Goal: Task Accomplishment & Management: Use online tool/utility

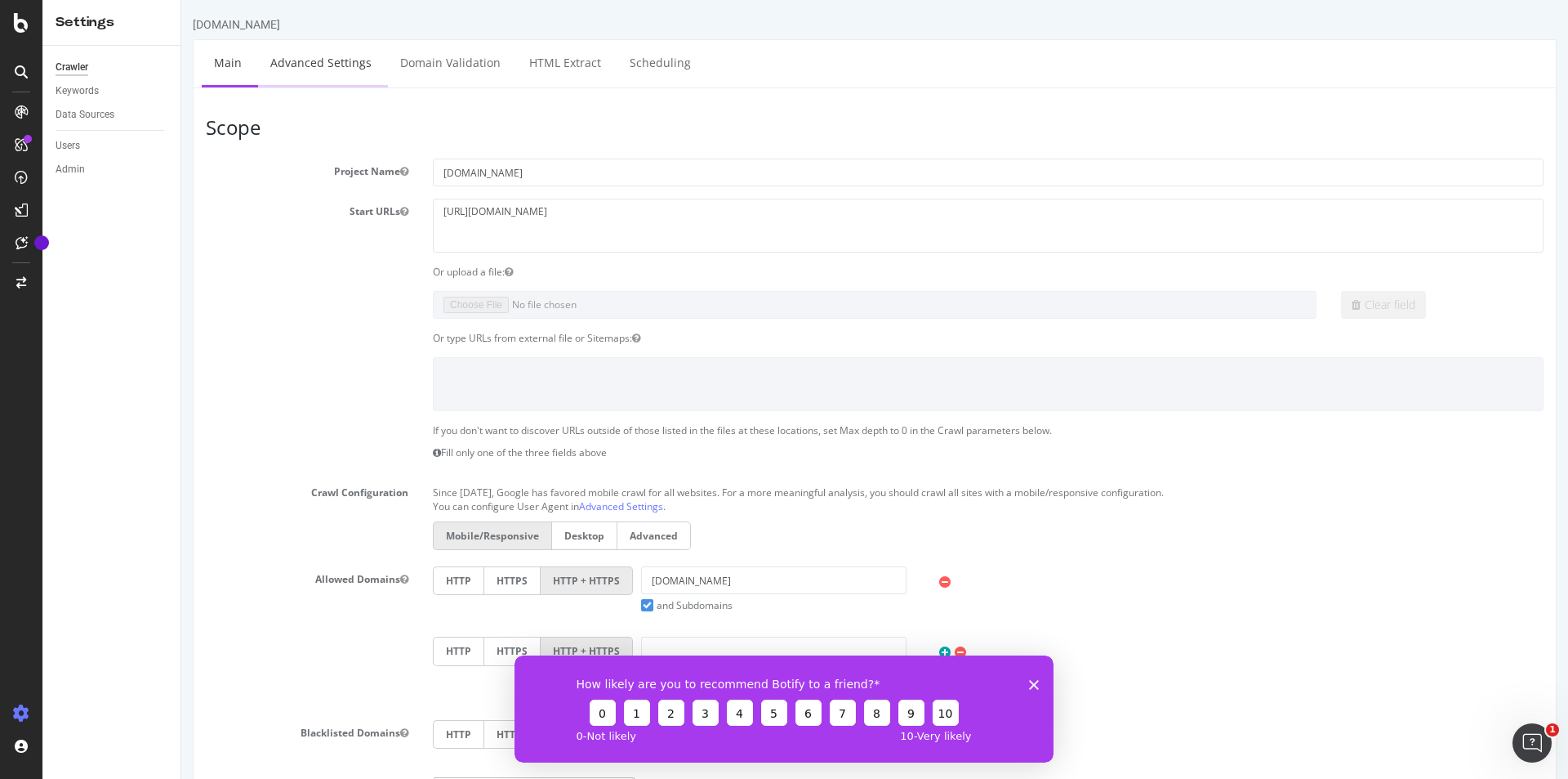
click at [315, 58] on link "Advanced Settings" at bounding box center [321, 63] width 125 height 45
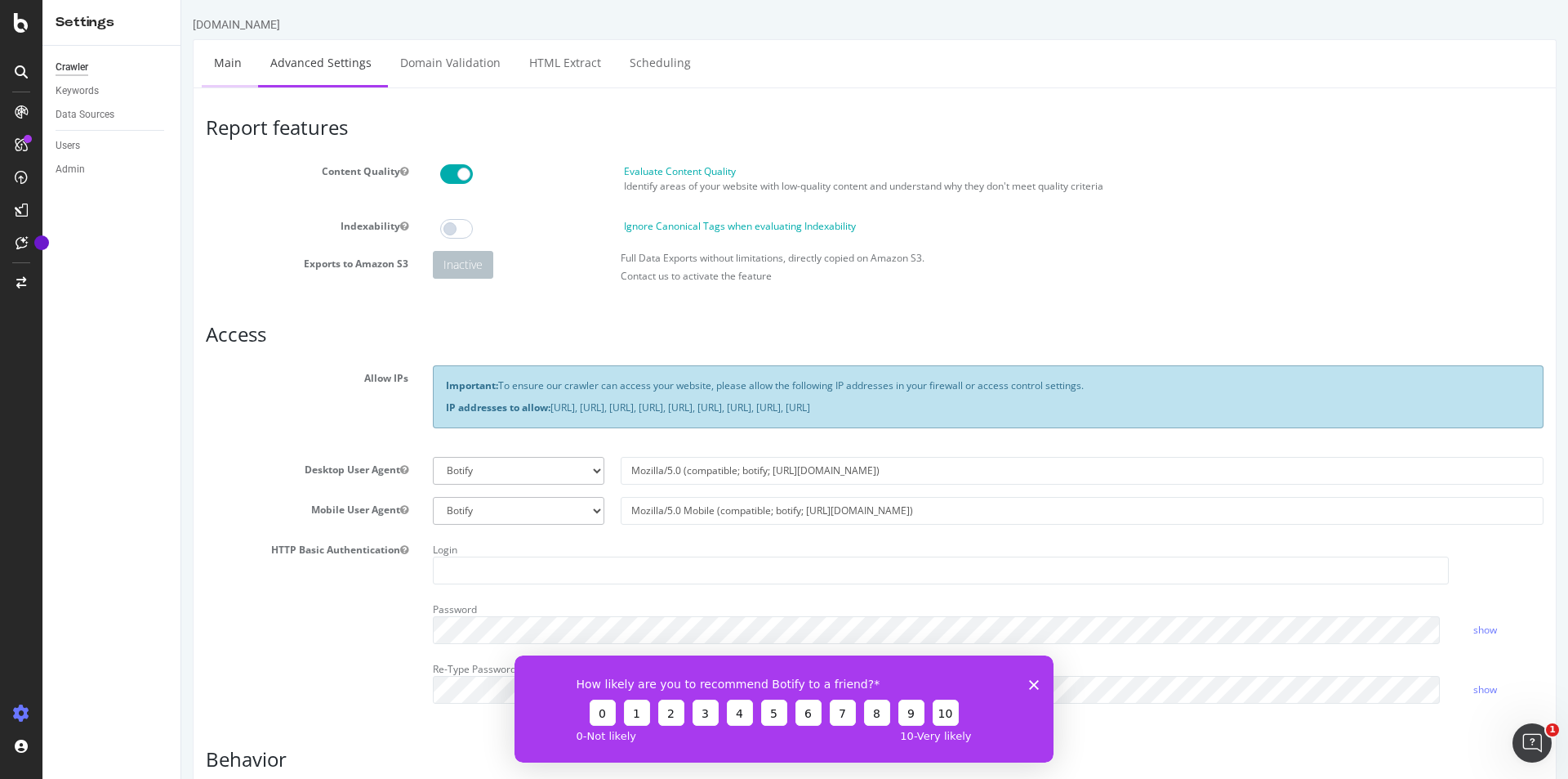
click at [219, 60] on link "Main" at bounding box center [228, 63] width 52 height 45
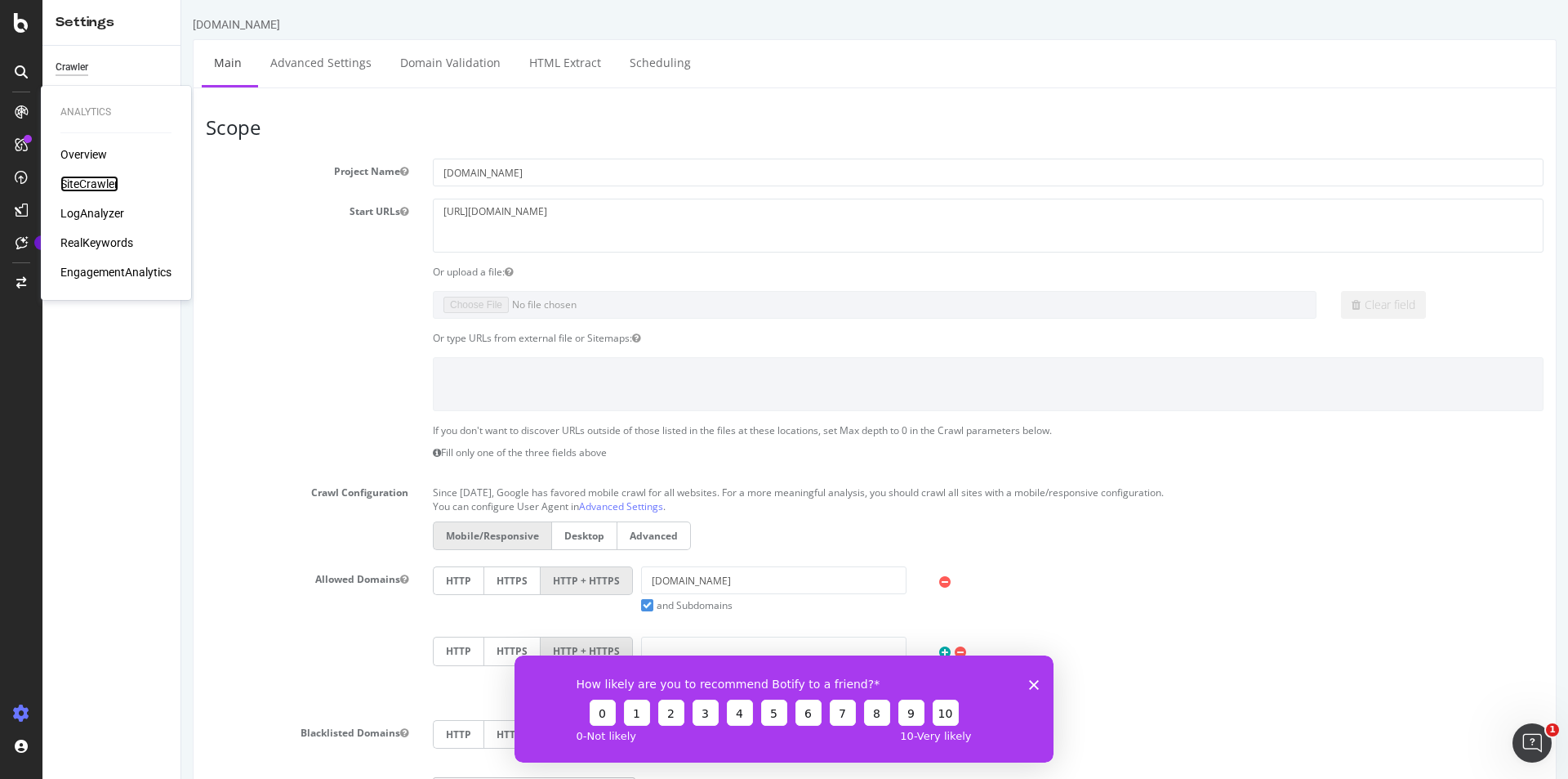
click at [92, 180] on div "SiteCrawler" at bounding box center [89, 184] width 58 height 16
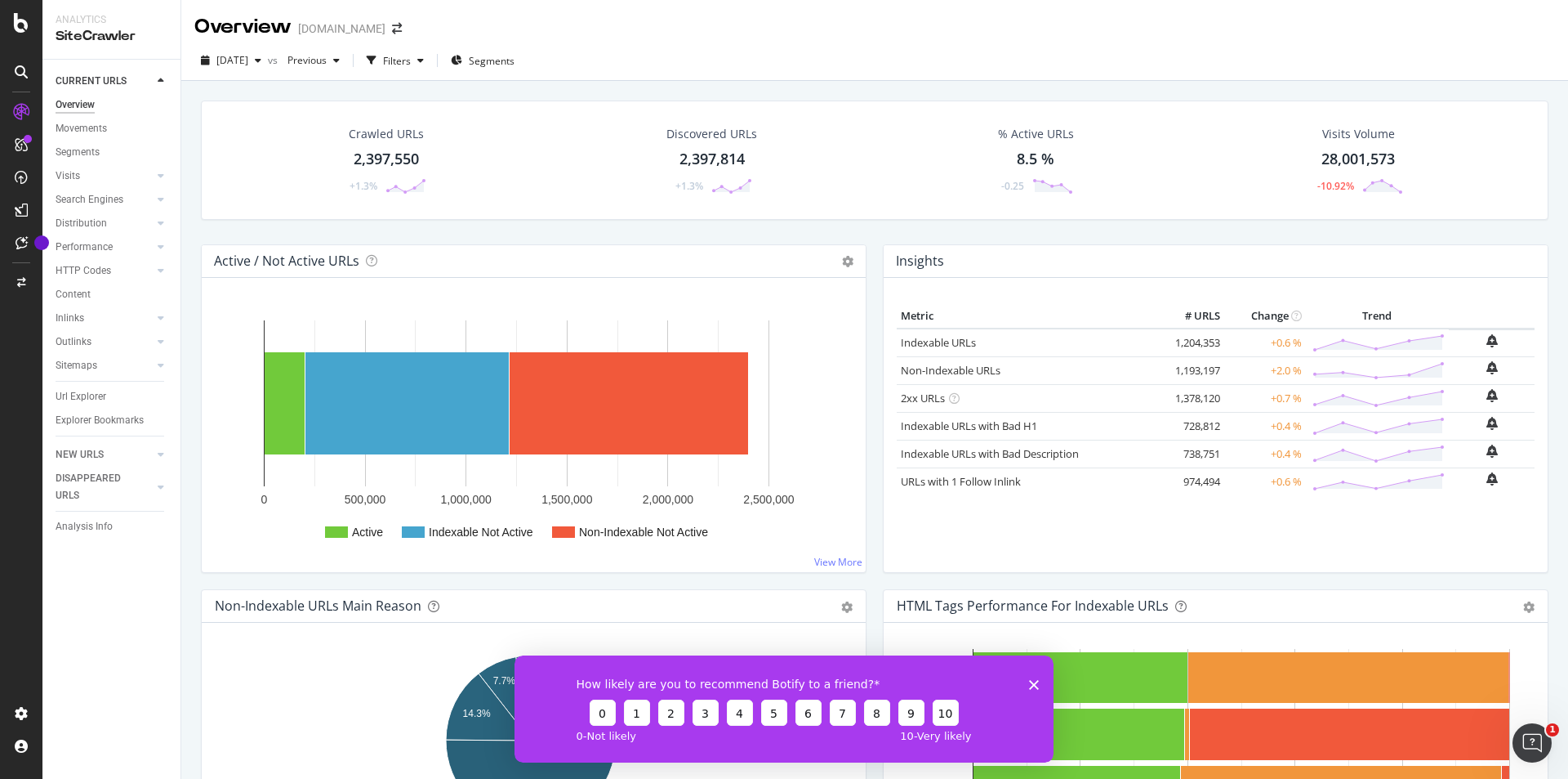
click at [1031, 679] on icon "Close survey" at bounding box center [1034, 684] width 10 height 10
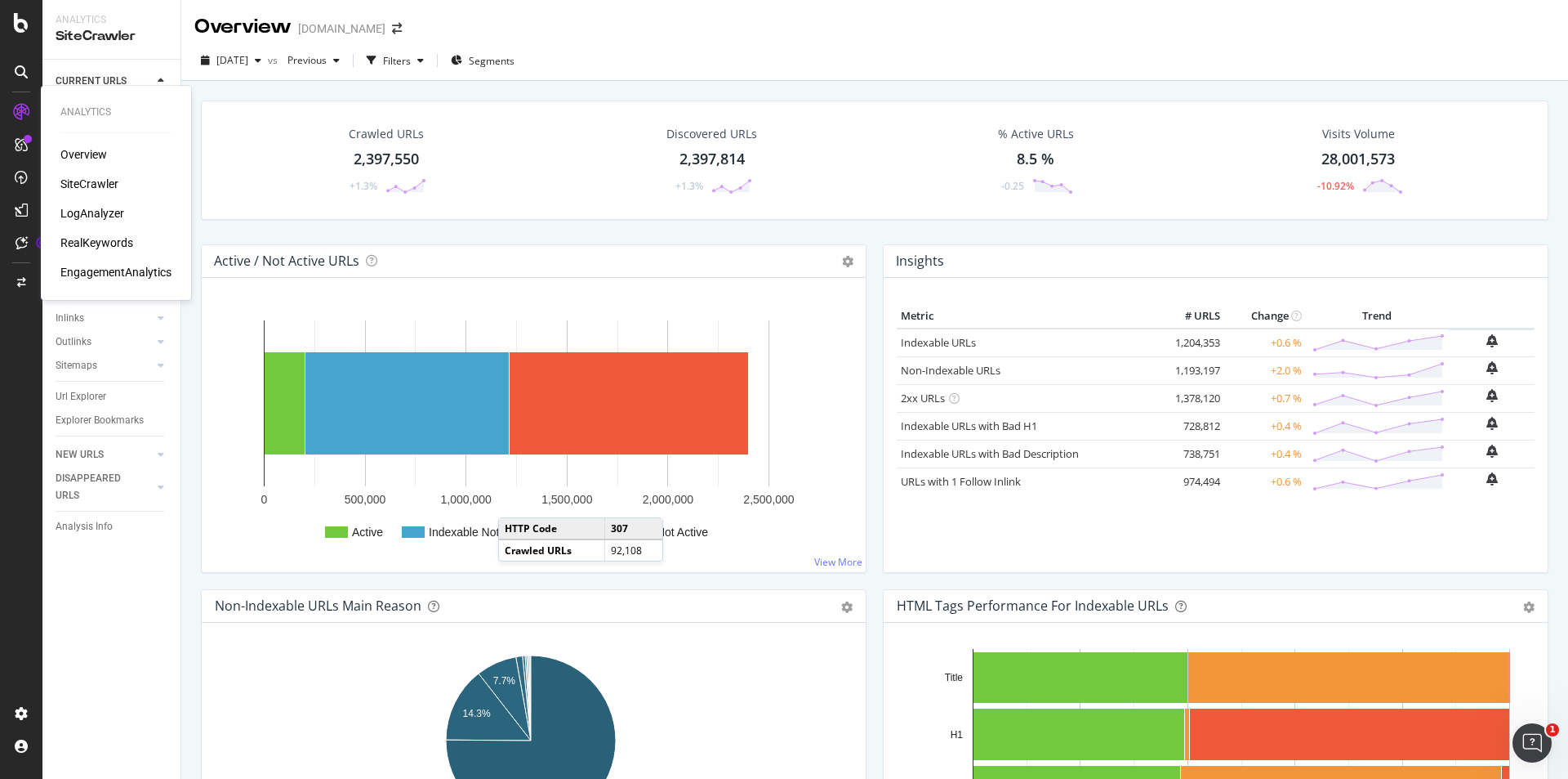
click at [79, 147] on div "Overview" at bounding box center [83, 154] width 47 height 16
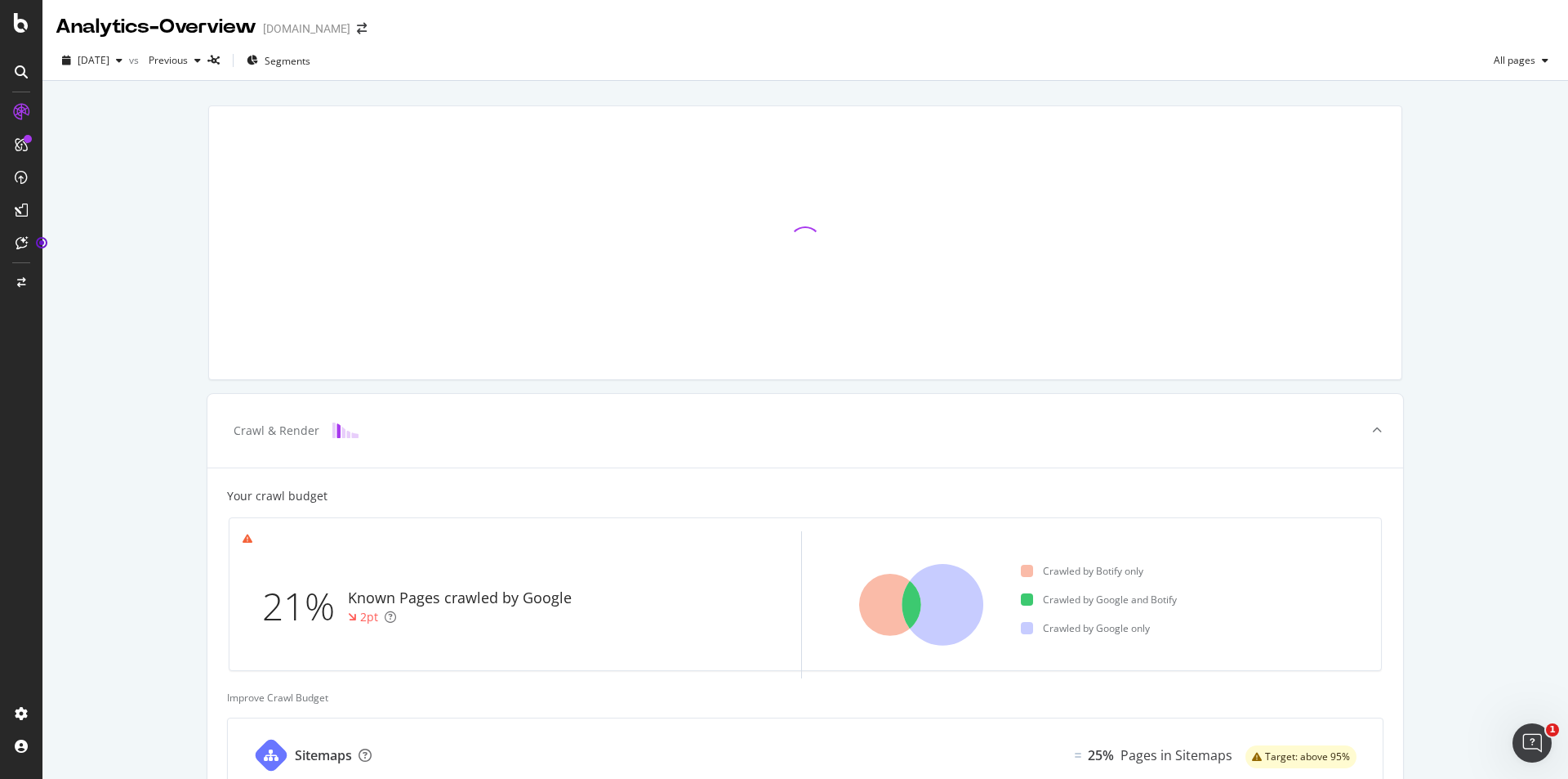
click at [23, 72] on icon at bounding box center [21, 72] width 13 height 13
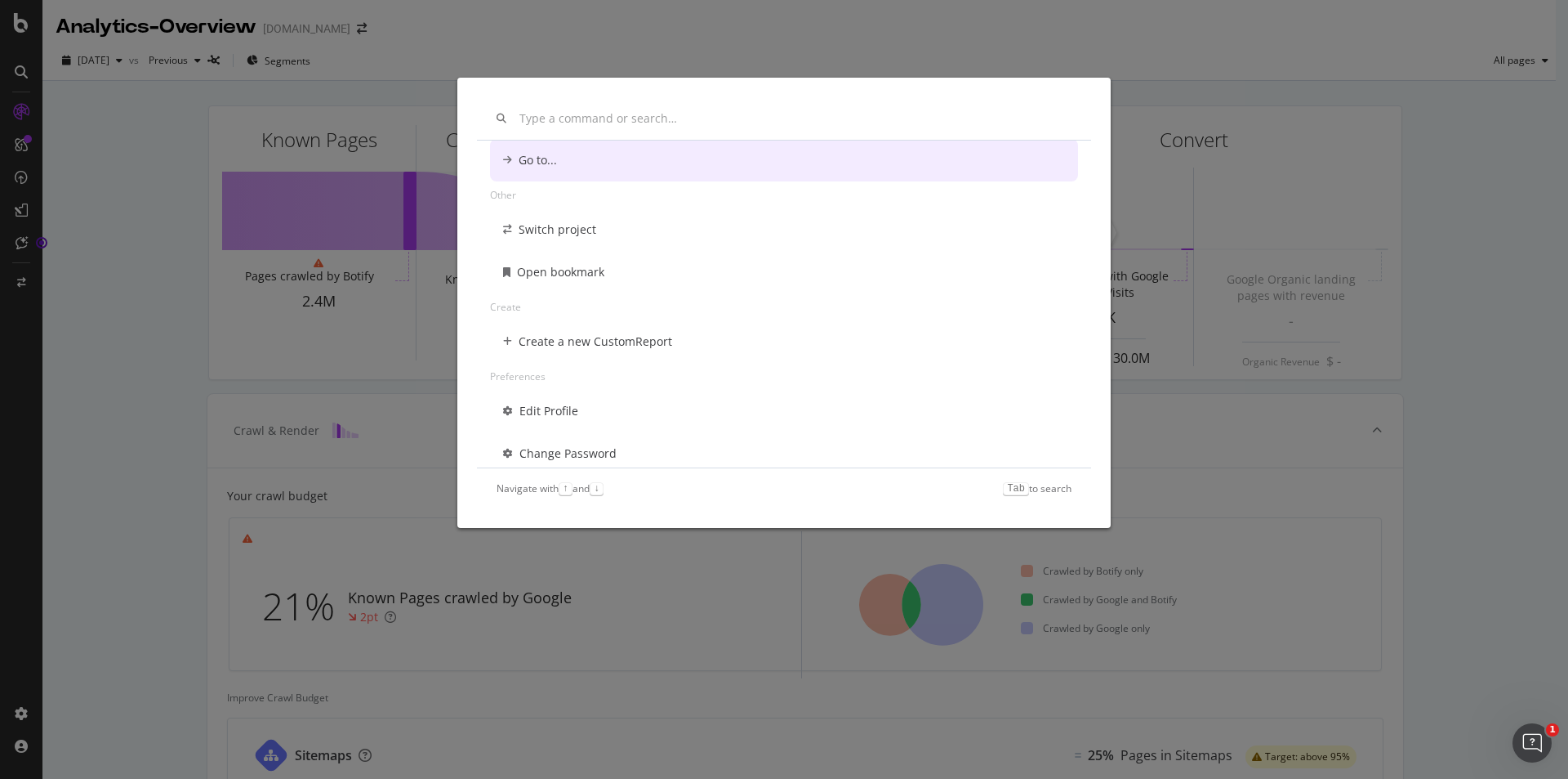
scroll to position [187, 0]
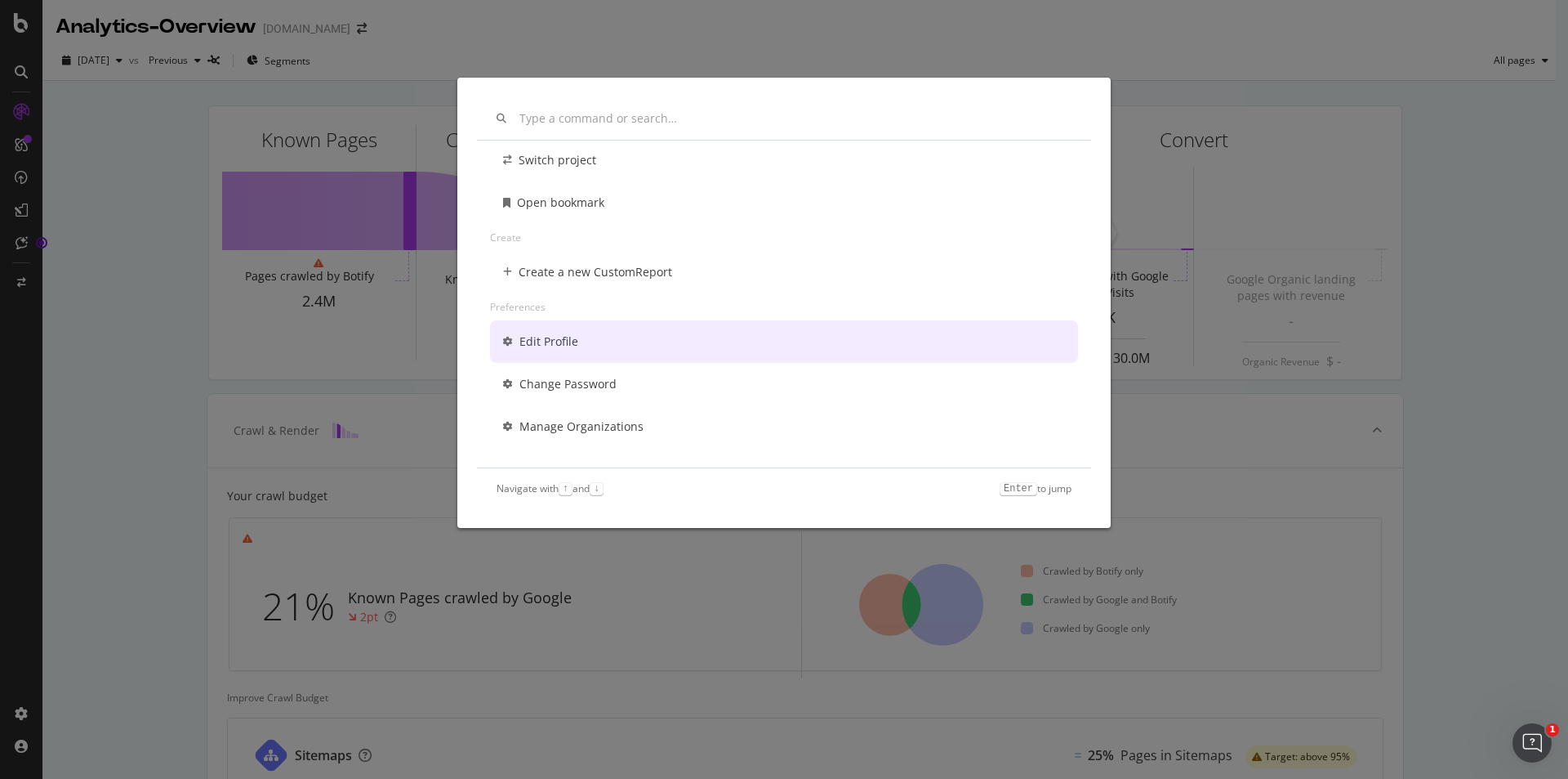
click at [97, 184] on div "Other Switch project Open bookmark Create Create a new CustomReport Preferences…" at bounding box center [784, 389] width 1568 height 779
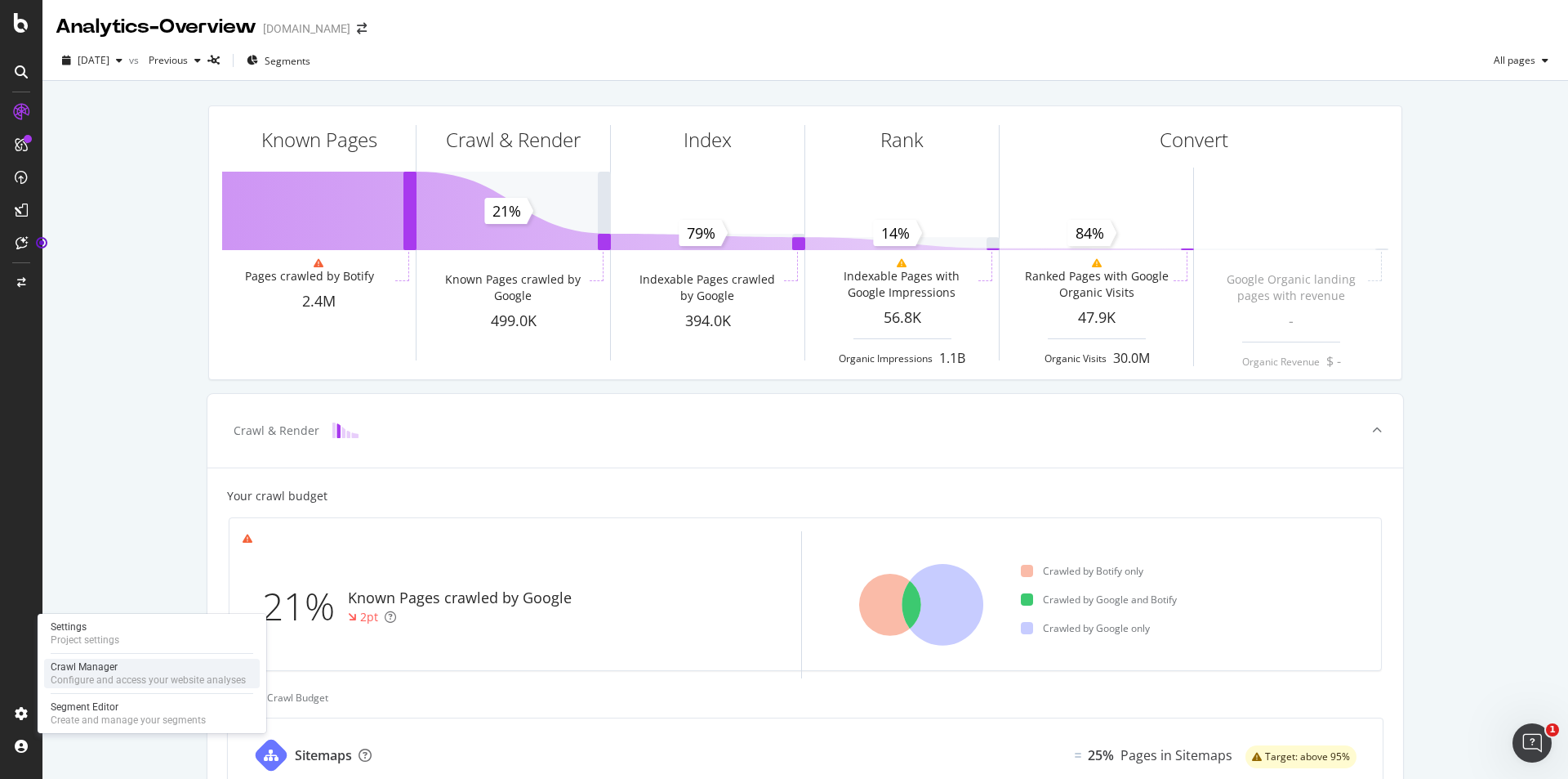
click at [109, 669] on div "Crawl Manager" at bounding box center [149, 667] width 195 height 13
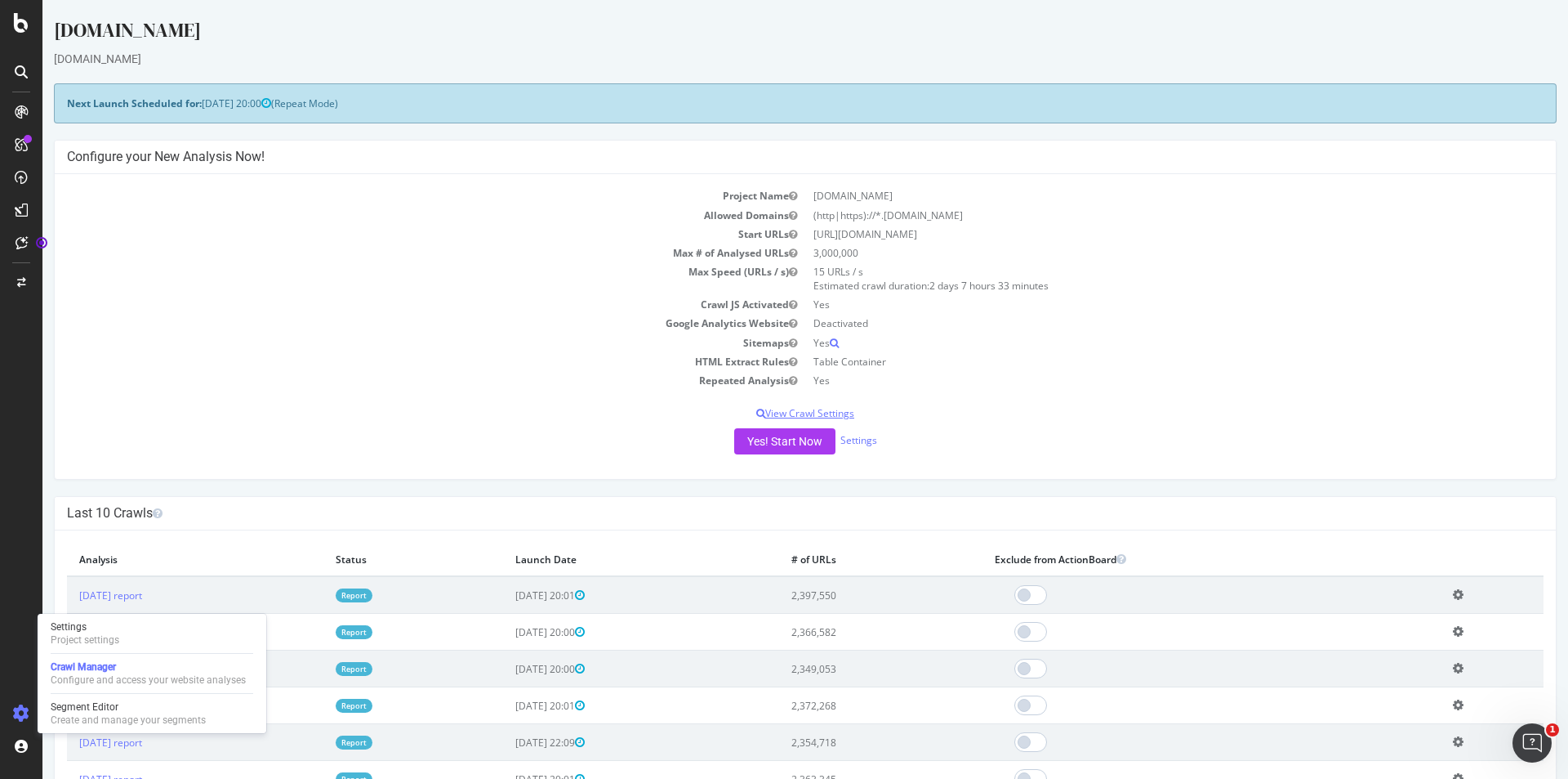
click at [799, 411] on p "View Crawl Settings" at bounding box center [806, 412] width 1477 height 13
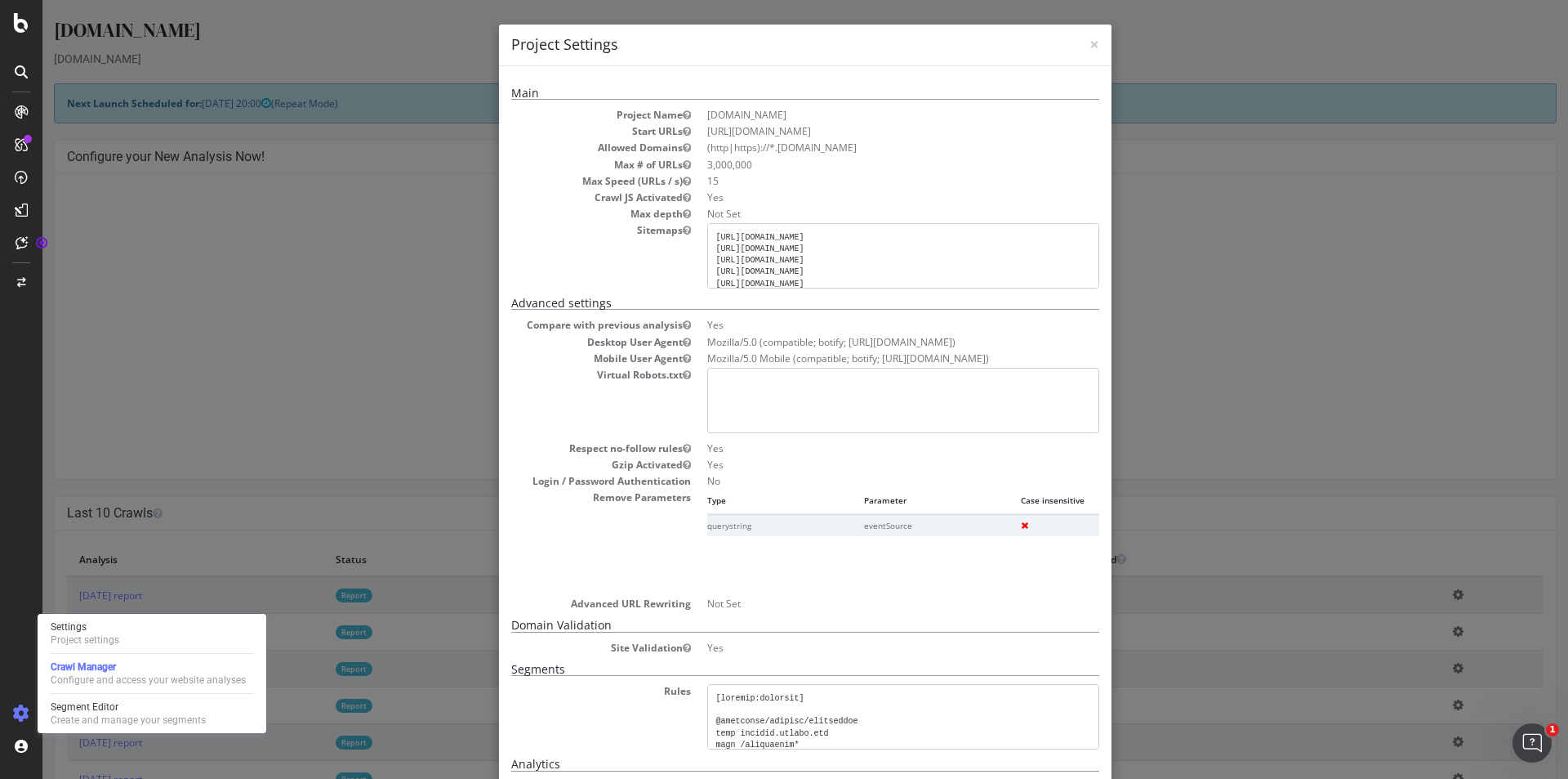
click at [797, 131] on dd "https://www.forbes.com/" at bounding box center [904, 131] width 392 height 13
click at [1090, 45] on span "×" at bounding box center [1094, 44] width 10 height 23
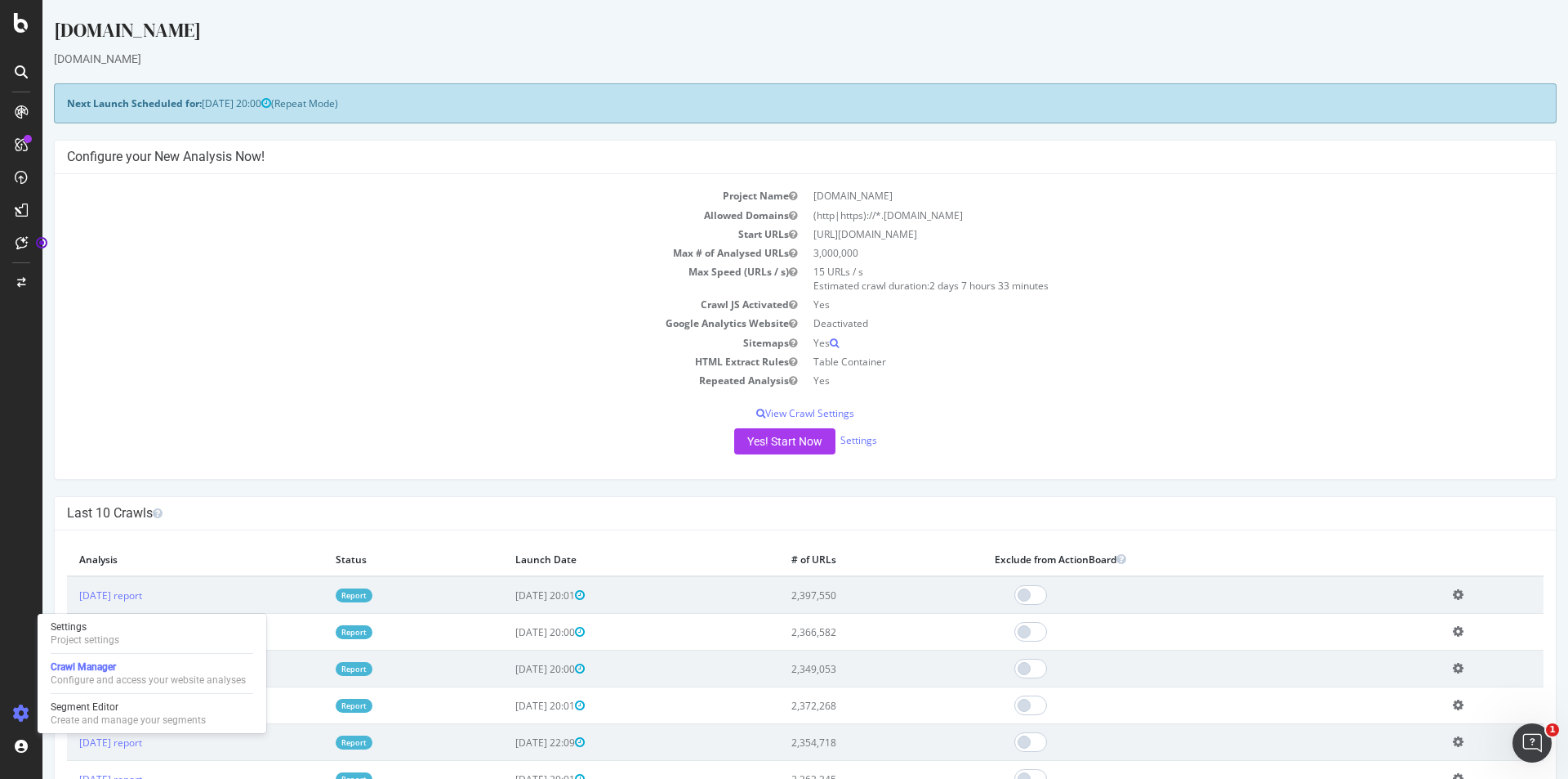
click at [192, 558] on th "Analysis" at bounding box center [195, 558] width 256 height 33
click at [307, 481] on div "forbes.com forbes.com × × Next Launch Scheduled for: 2025-08-29 20:00 (Repeat M…" at bounding box center [805, 705] width 1526 height 1377
click at [851, 440] on link "Settings" at bounding box center [858, 439] width 37 height 13
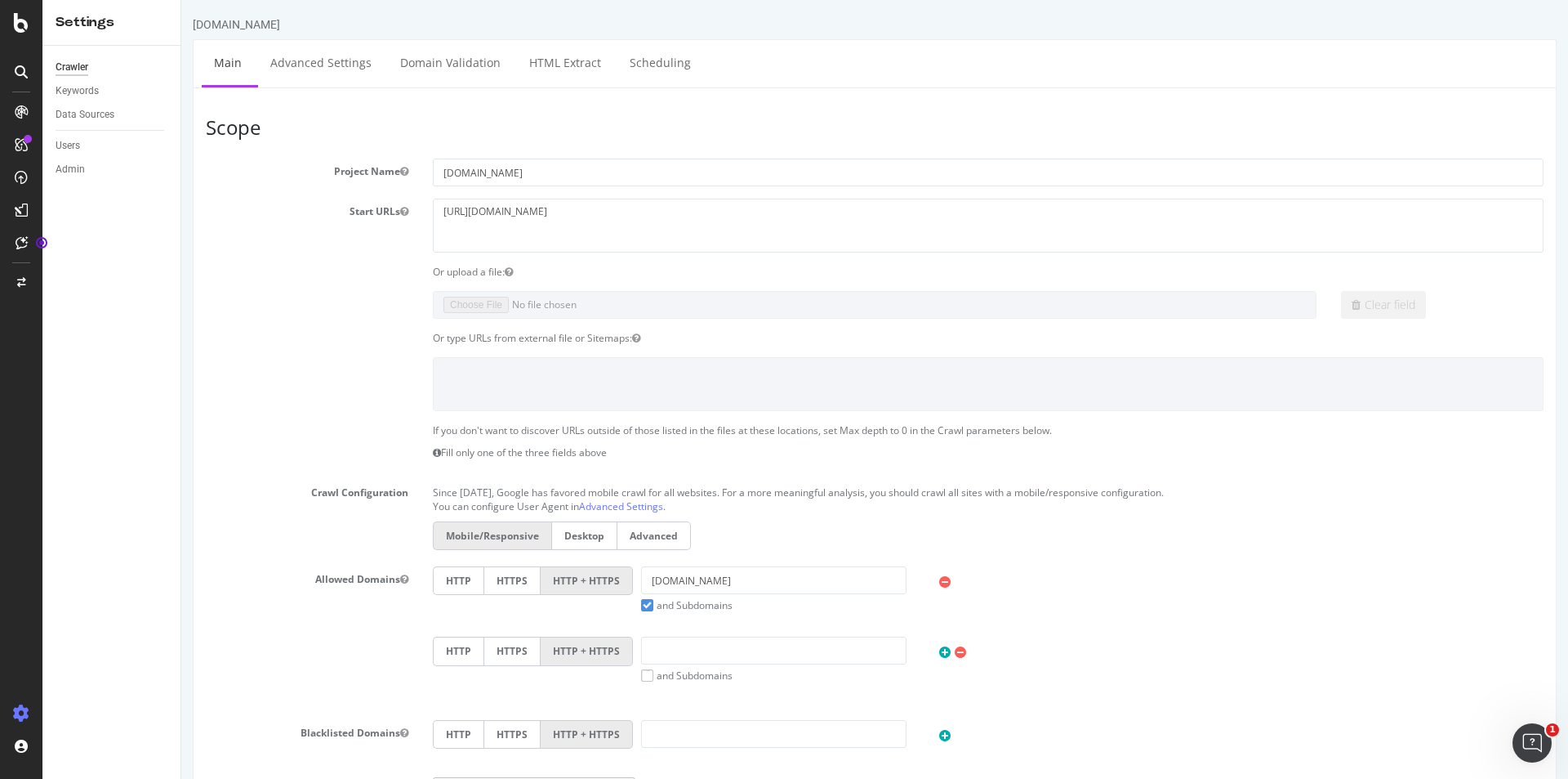
click at [486, 346] on section "Project Name forbes.com Start URLs https://www.forbes.com/ Or upload a file: Cl…" at bounding box center [874, 494] width 1338 height 671
click at [485, 341] on div "Or type URLs from external file or Sitemaps:" at bounding box center [988, 337] width 1135 height 13
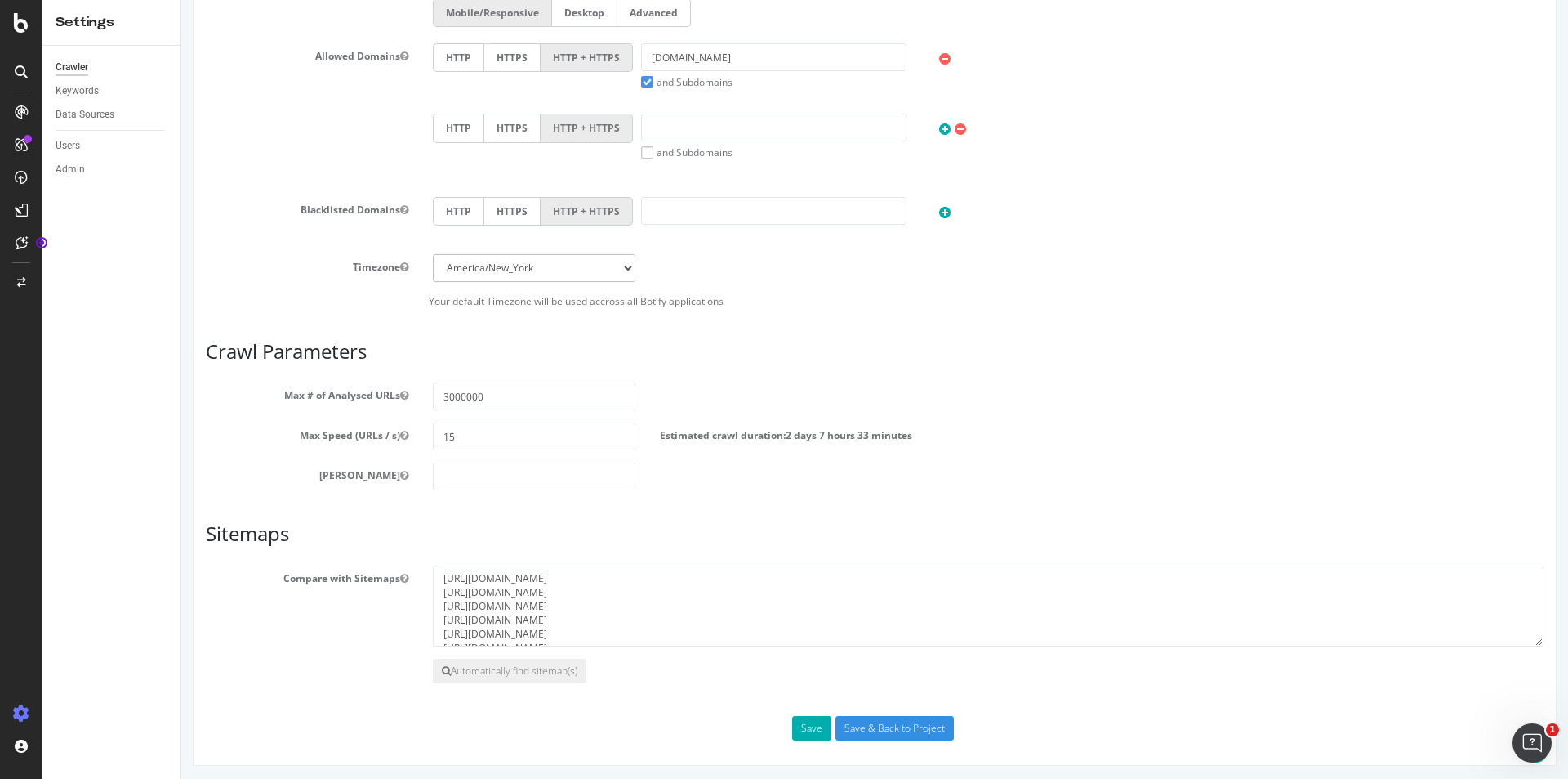
scroll to position [526, 0]
click at [21, 26] on icon at bounding box center [21, 23] width 14 height 20
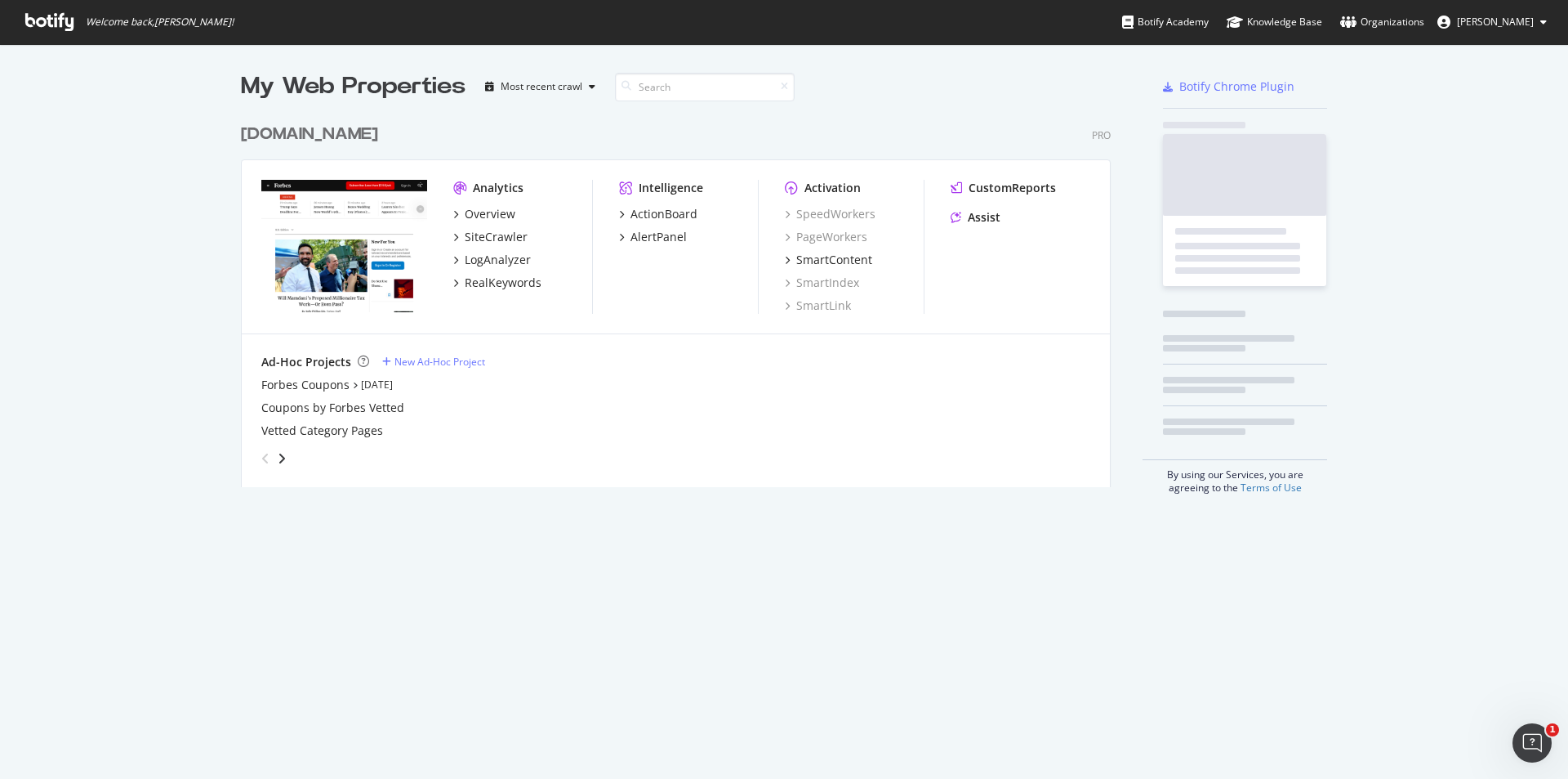
scroll to position [372, 871]
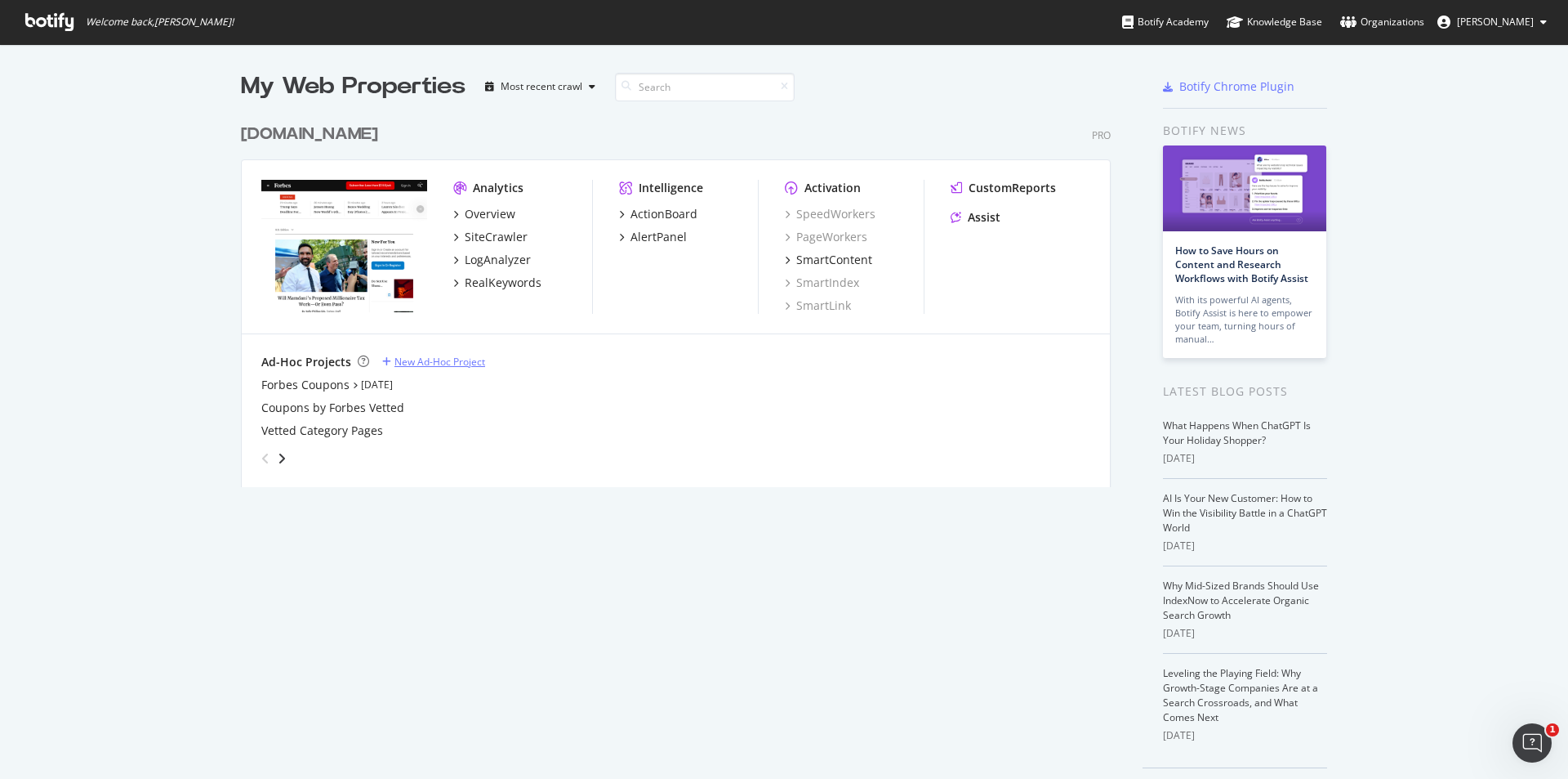
click at [427, 363] on div "New Ad-Hoc Project" at bounding box center [439, 361] width 90 height 13
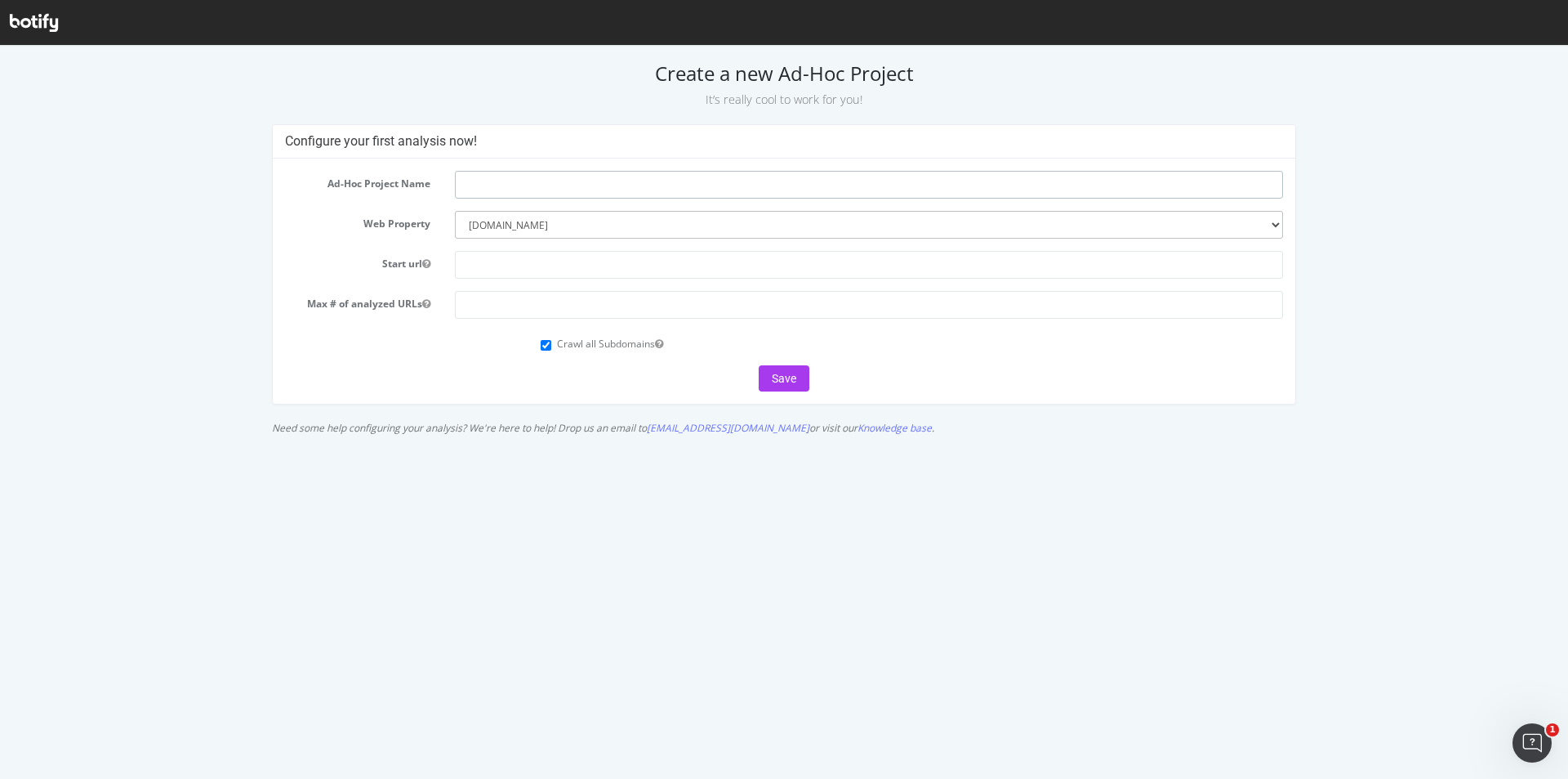
click at [504, 180] on input "text" at bounding box center [869, 185] width 828 height 28
type input "A"
type input "S"
click at [556, 130] on div "Configure your first analysis now!" at bounding box center [784, 141] width 1023 height 33
click at [494, 186] on input "S" at bounding box center [869, 185] width 828 height 28
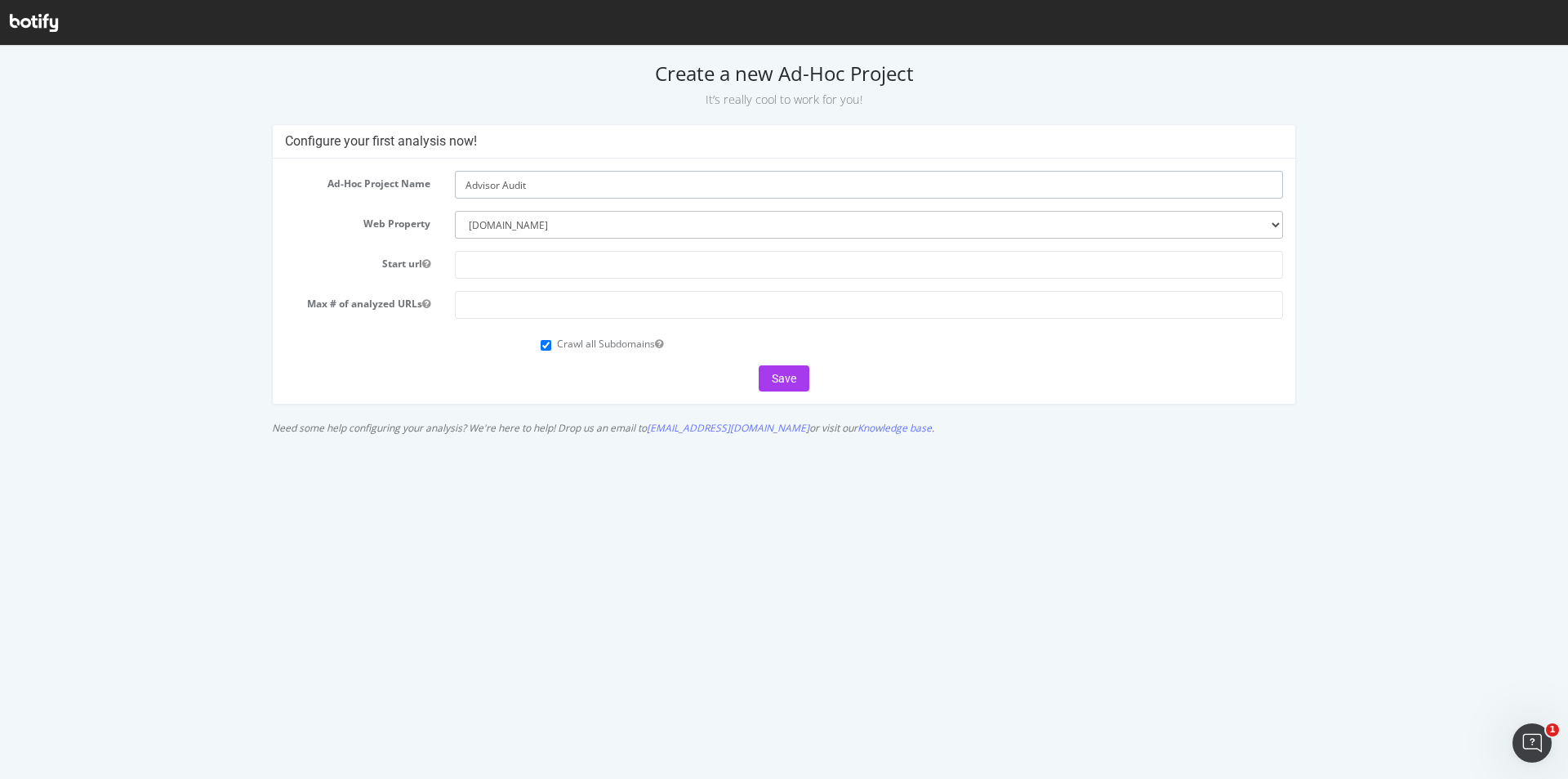
type input "Advisor Audit"
click at [504, 258] on input "text" at bounding box center [869, 264] width 828 height 28
type input "[URL][DOMAIN_NAME]"
click at [495, 305] on input "number" at bounding box center [869, 305] width 828 height 28
type input "1000"
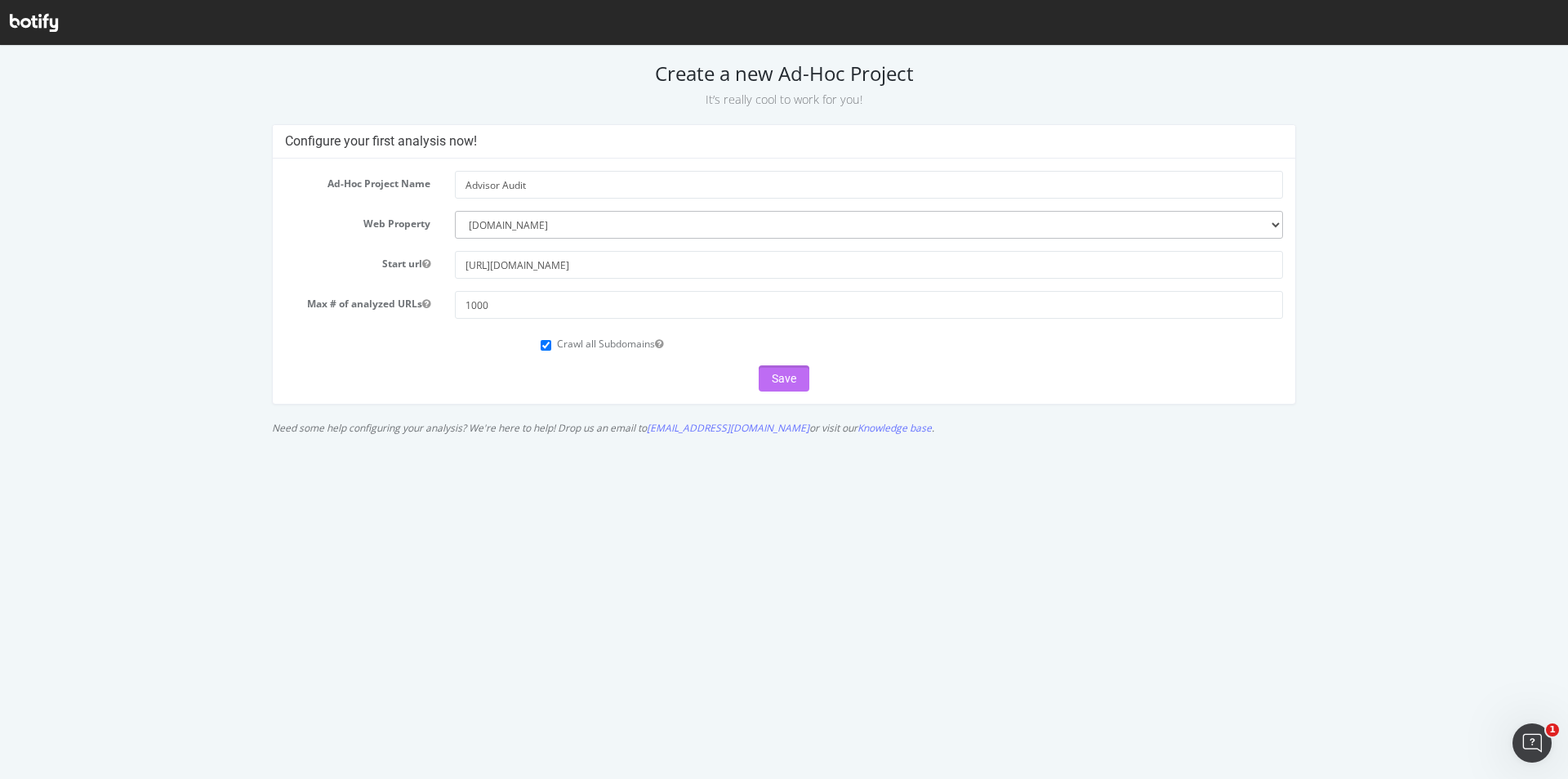
click at [786, 380] on button "Save" at bounding box center [784, 378] width 51 height 26
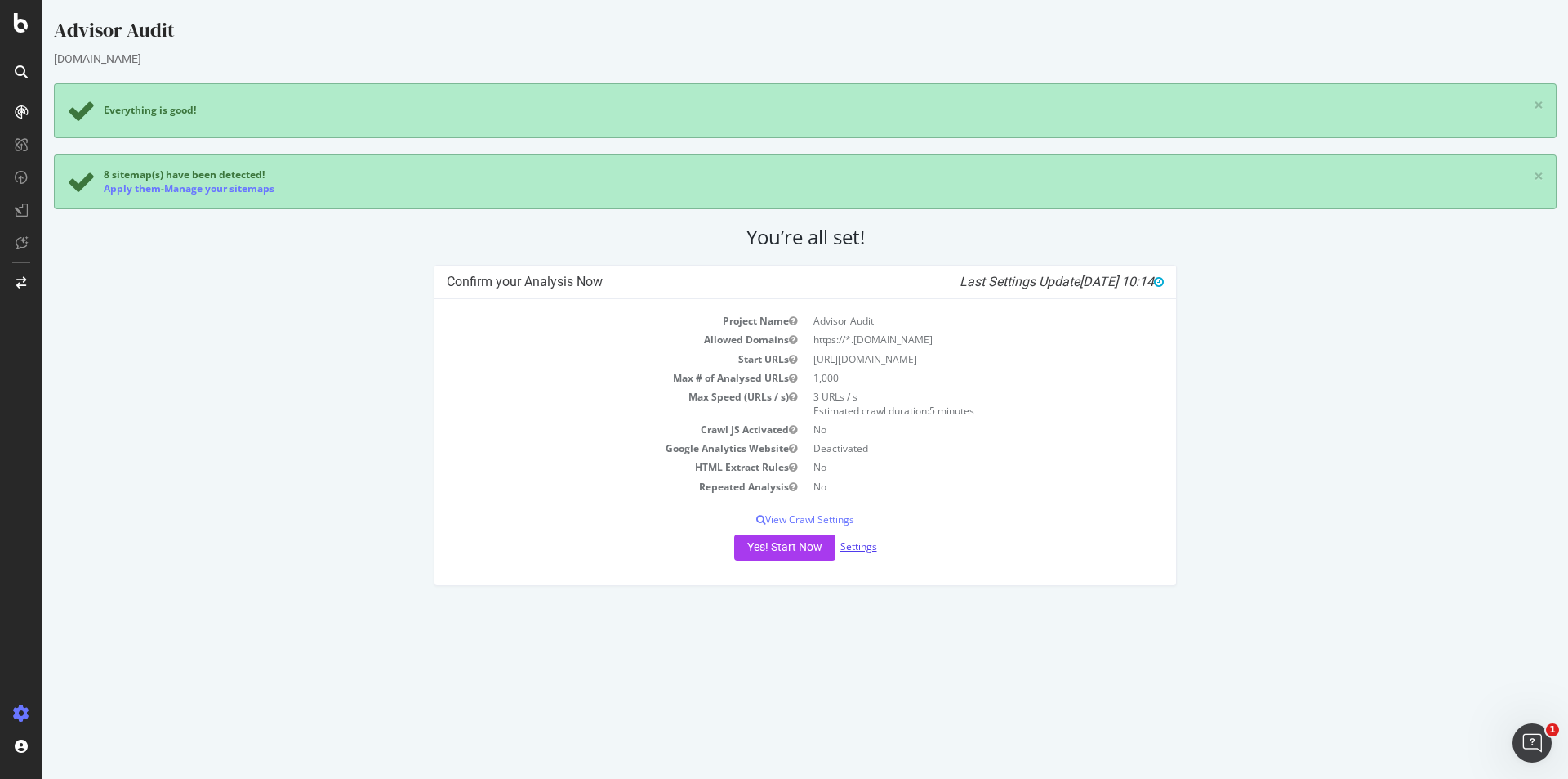
click at [866, 549] on link "Settings" at bounding box center [858, 546] width 37 height 13
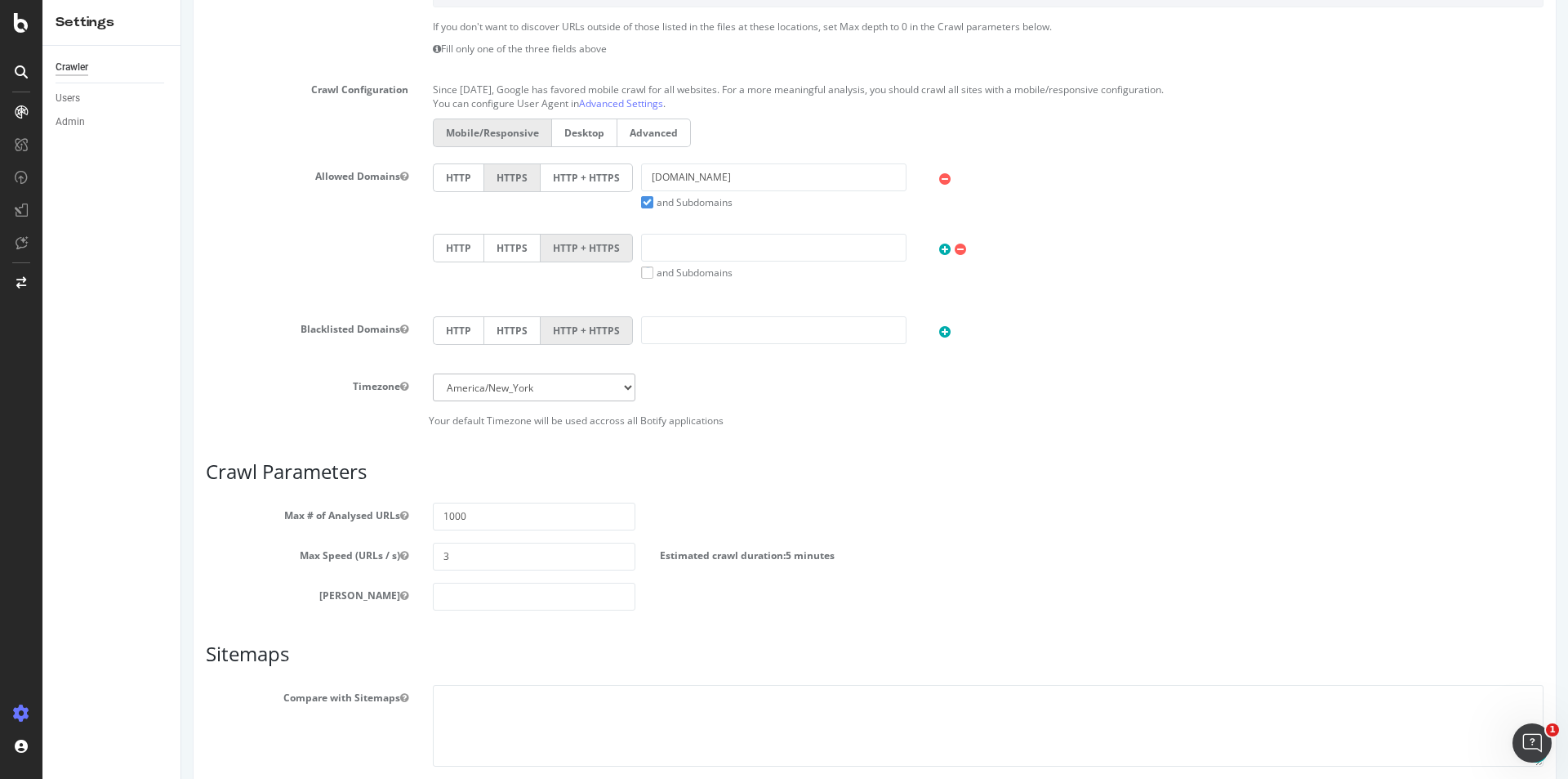
scroll to position [550, 0]
click at [511, 597] on input "number" at bounding box center [534, 595] width 202 height 28
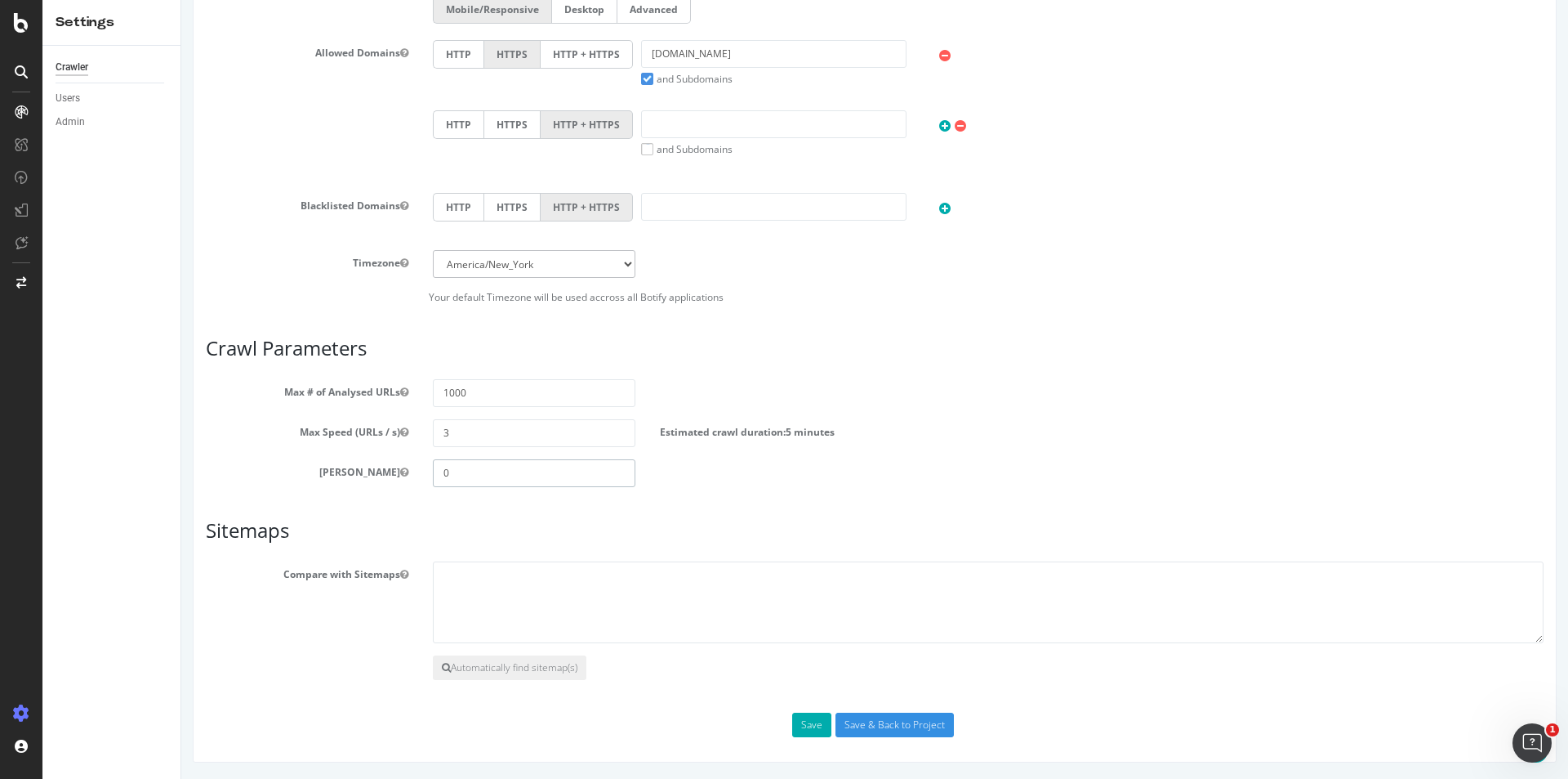
scroll to position [670, 0]
type input "0"
click at [491, 578] on textarea at bounding box center [988, 606] width 1111 height 82
paste textarea "https://www.forbes.com/advisor/sitemap.xml"
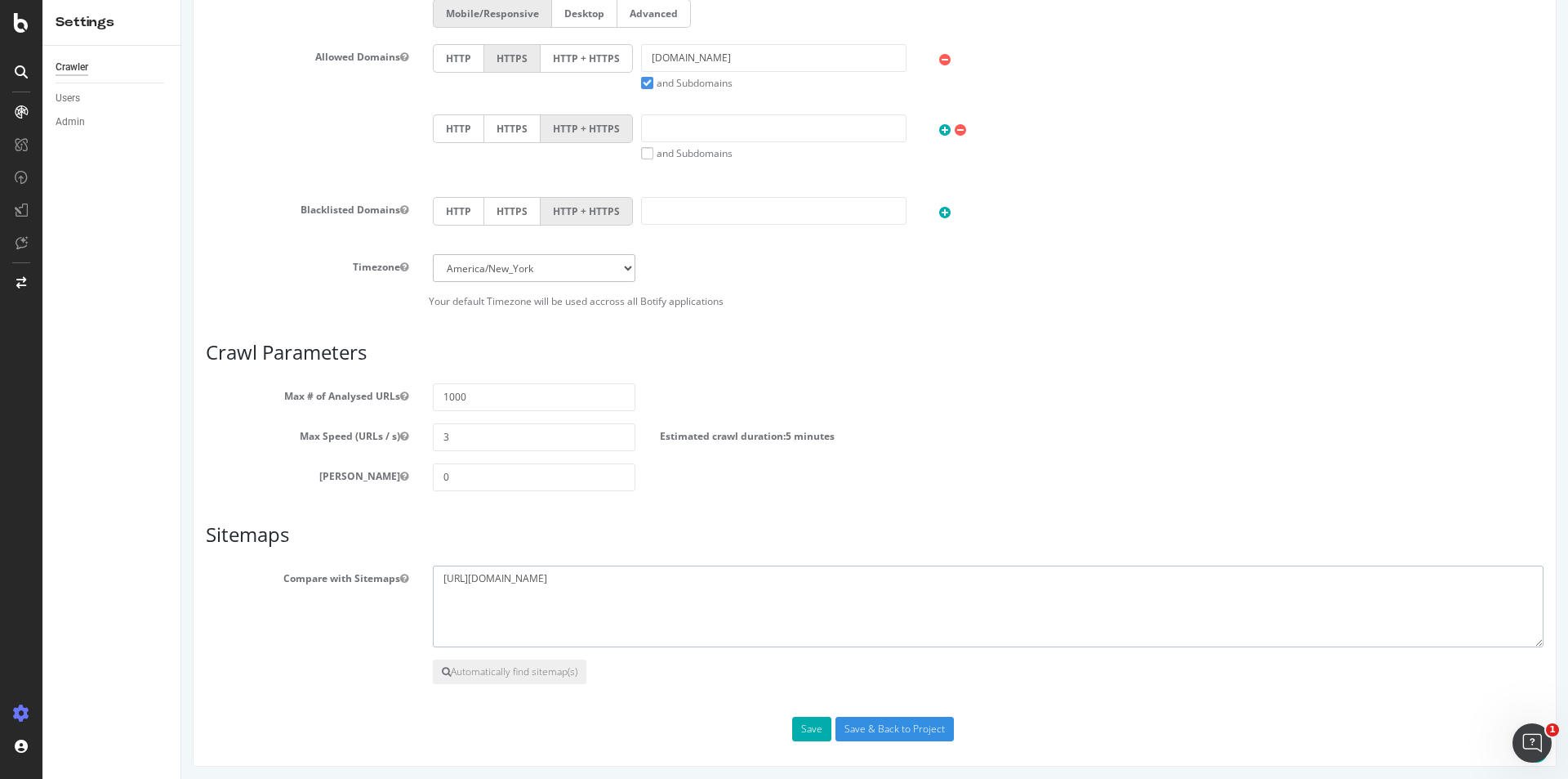
paste textarea "https://www.forbes.com/advisor/sitemap-news.xml"
type textarea "https://www.forbes.com/advisor/sitemap.xml https://www.forbes.com/advisor/sitem…"
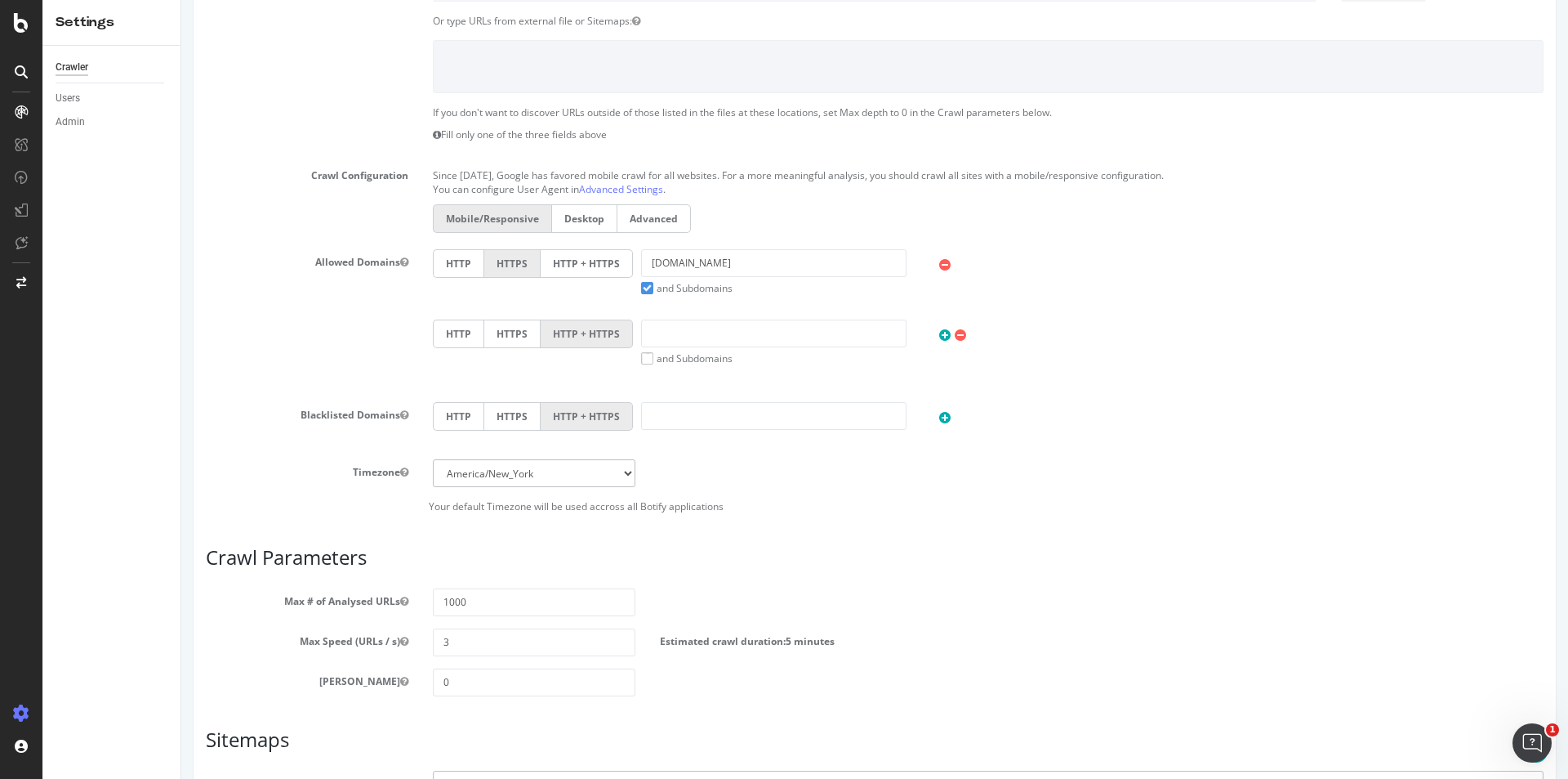
scroll to position [465, 0]
click at [445, 606] on input "1000" at bounding box center [534, 601] width 202 height 28
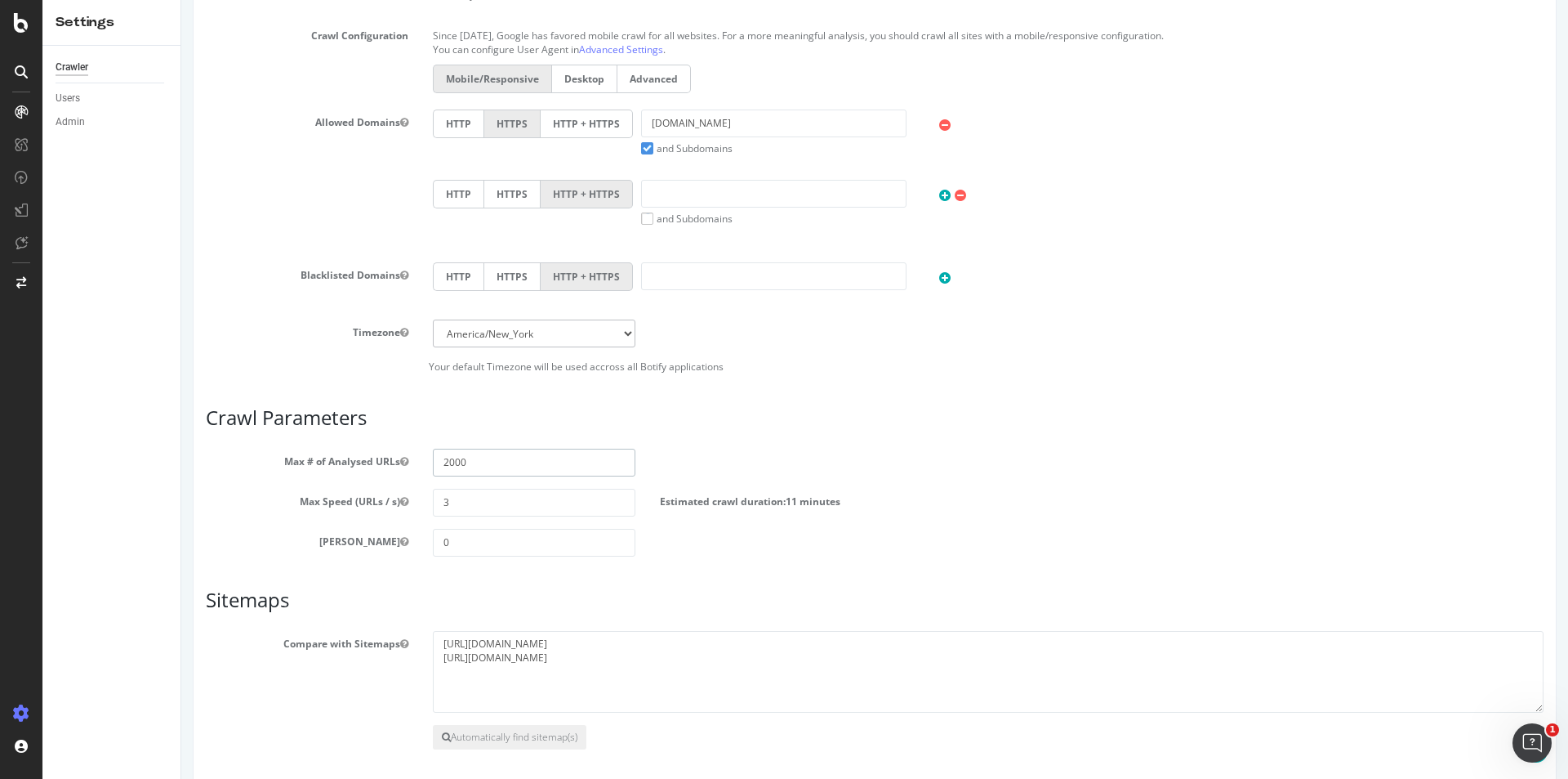
scroll to position [673, 0]
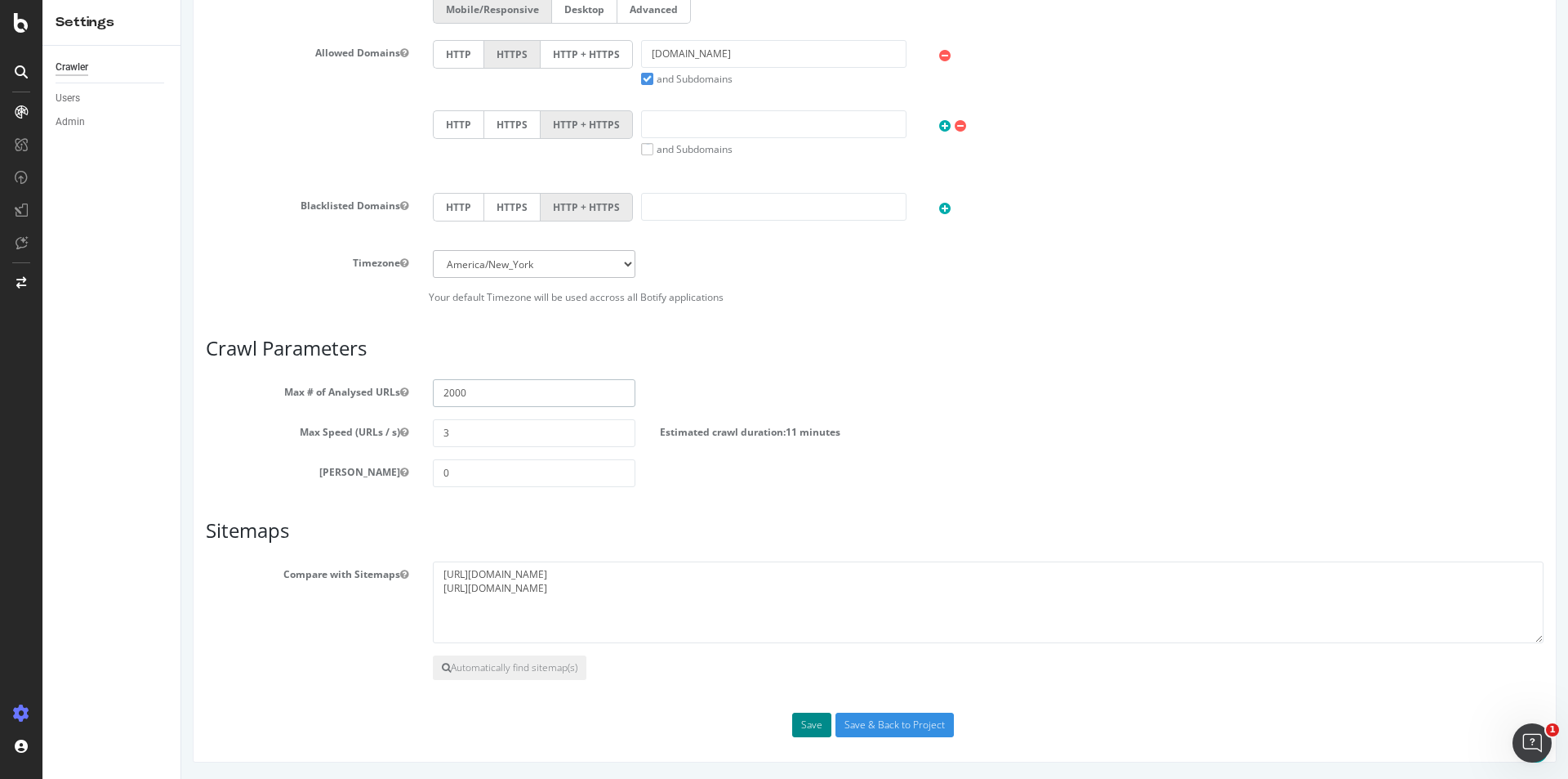
type input "2000"
click at [811, 726] on button "Save" at bounding box center [812, 724] width 39 height 24
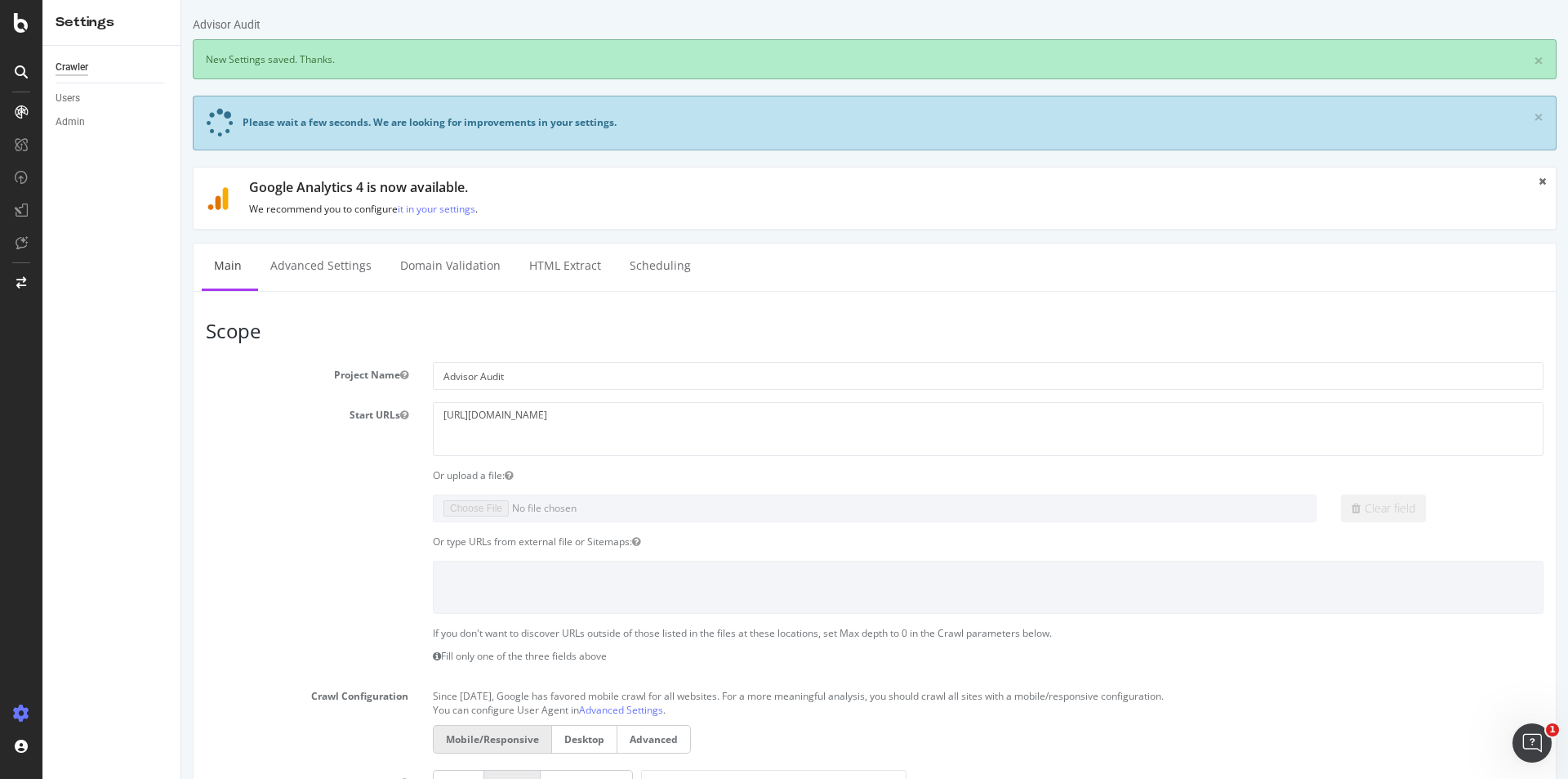
scroll to position [0, 0]
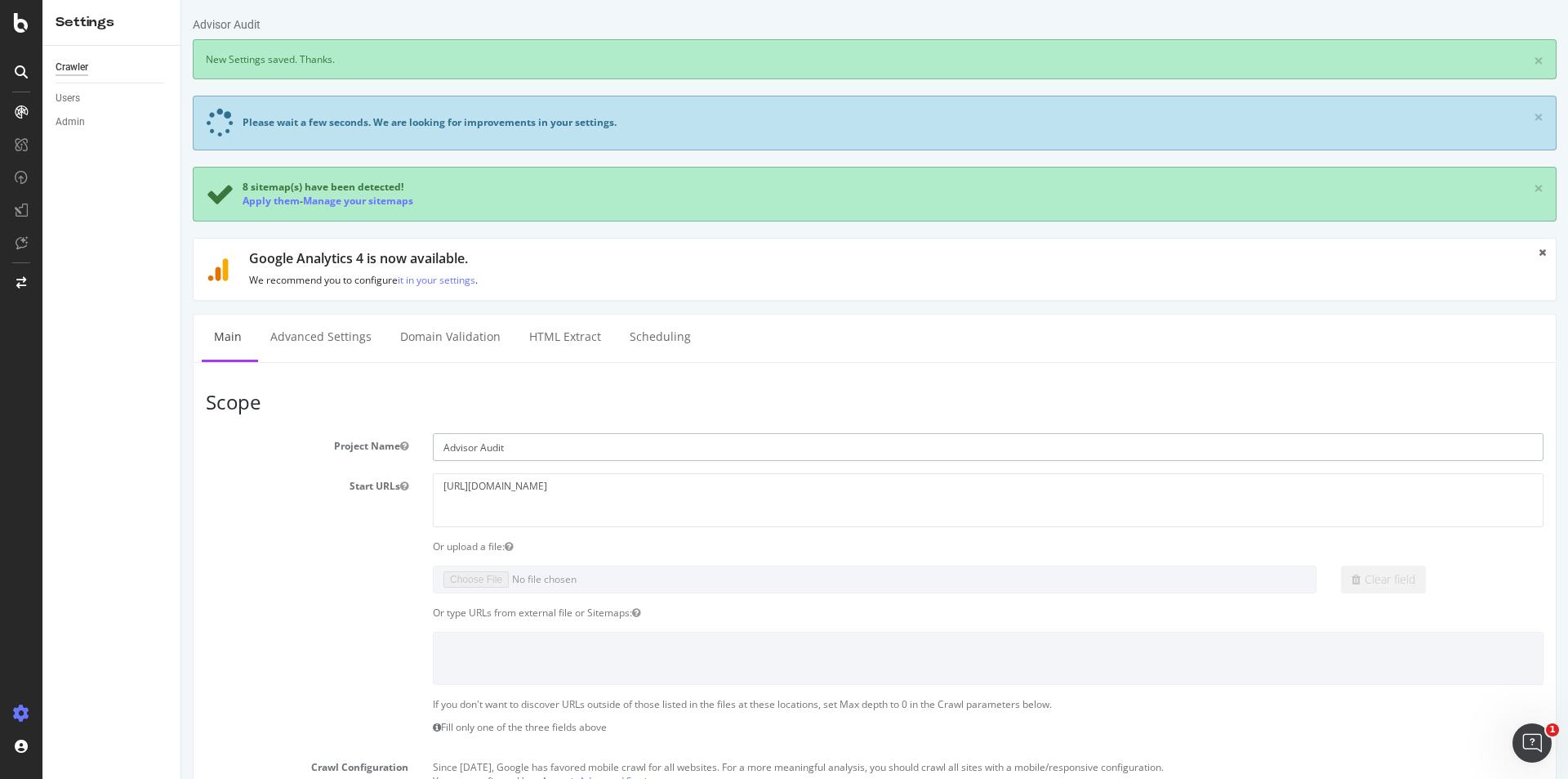
click at [438, 447] on input "Advisor Audit" at bounding box center [988, 446] width 1111 height 28
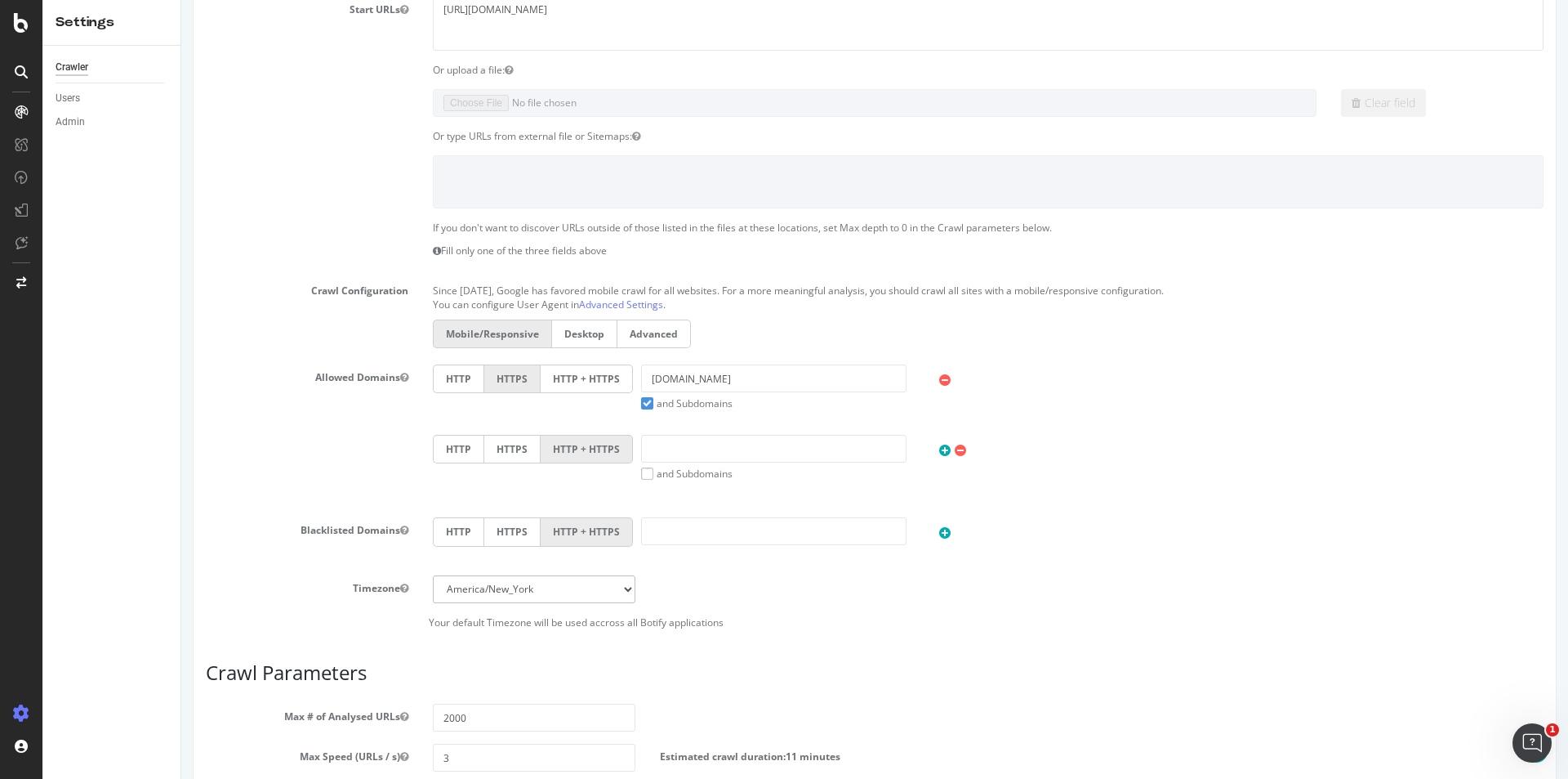
scroll to position [801, 0]
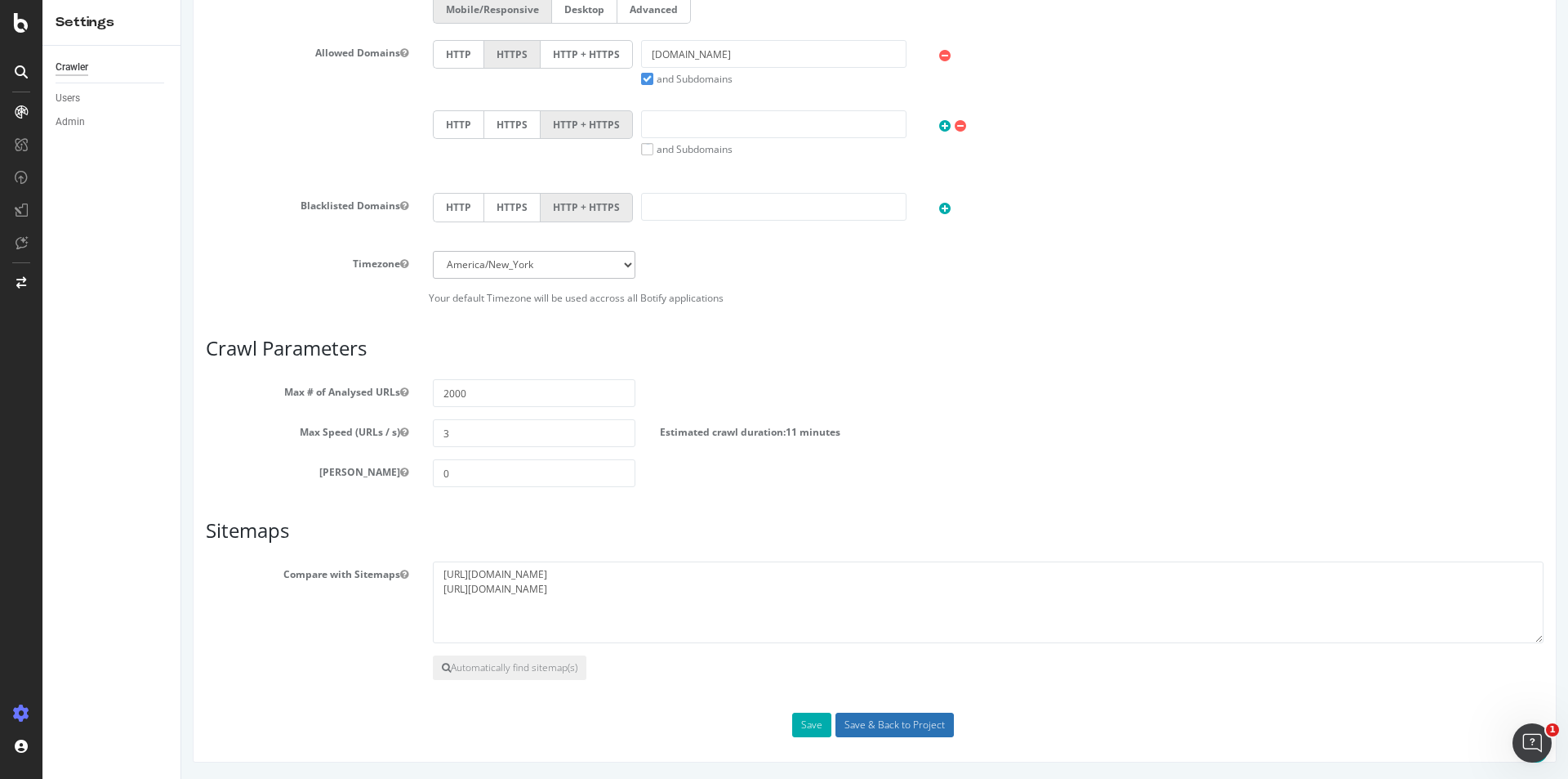
type input "Quick Advisor Audit"
click at [883, 723] on input "Save & Back to Project" at bounding box center [895, 724] width 118 height 24
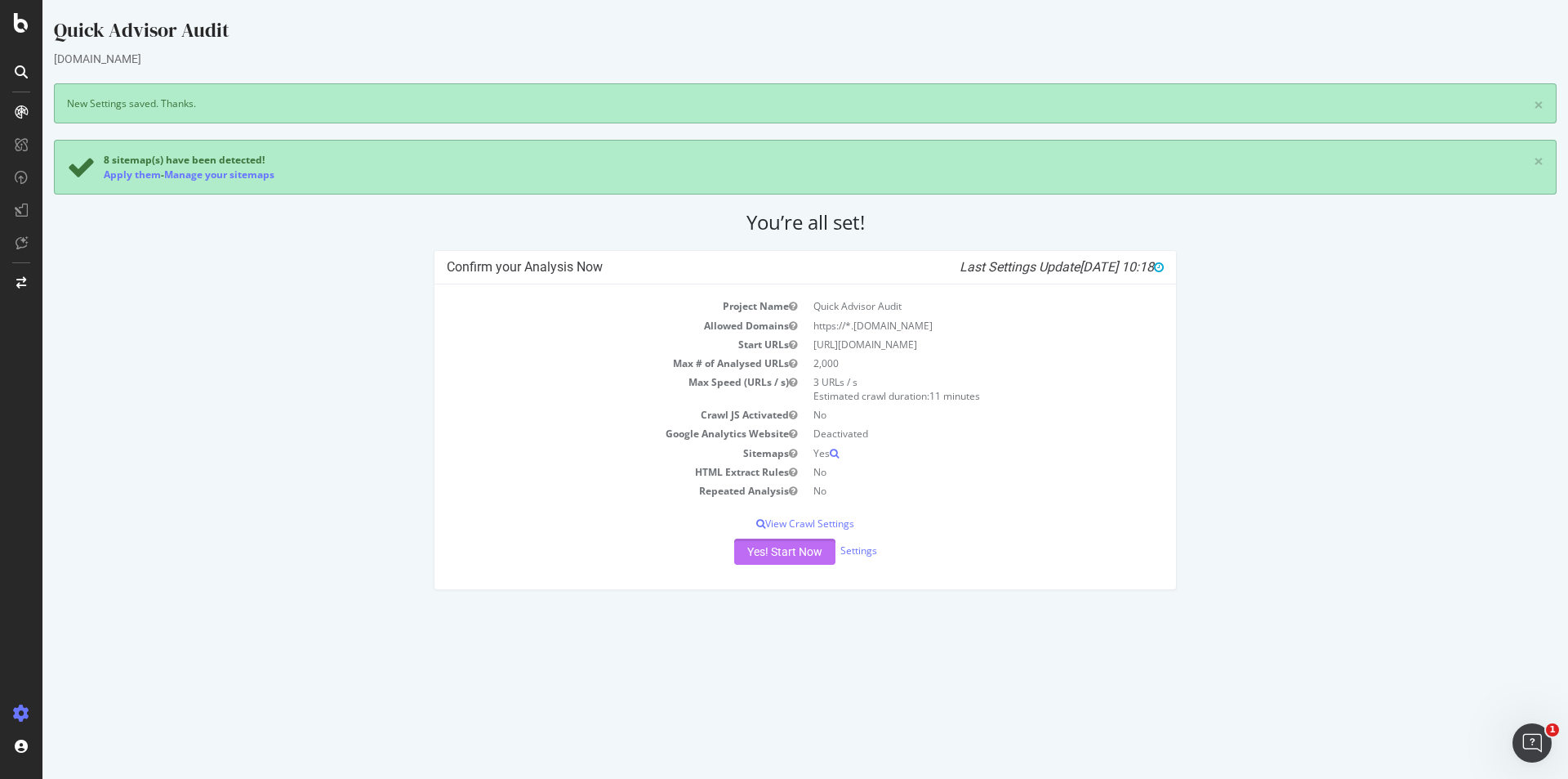
click at [808, 550] on button "Yes! Start Now" at bounding box center [785, 551] width 101 height 26
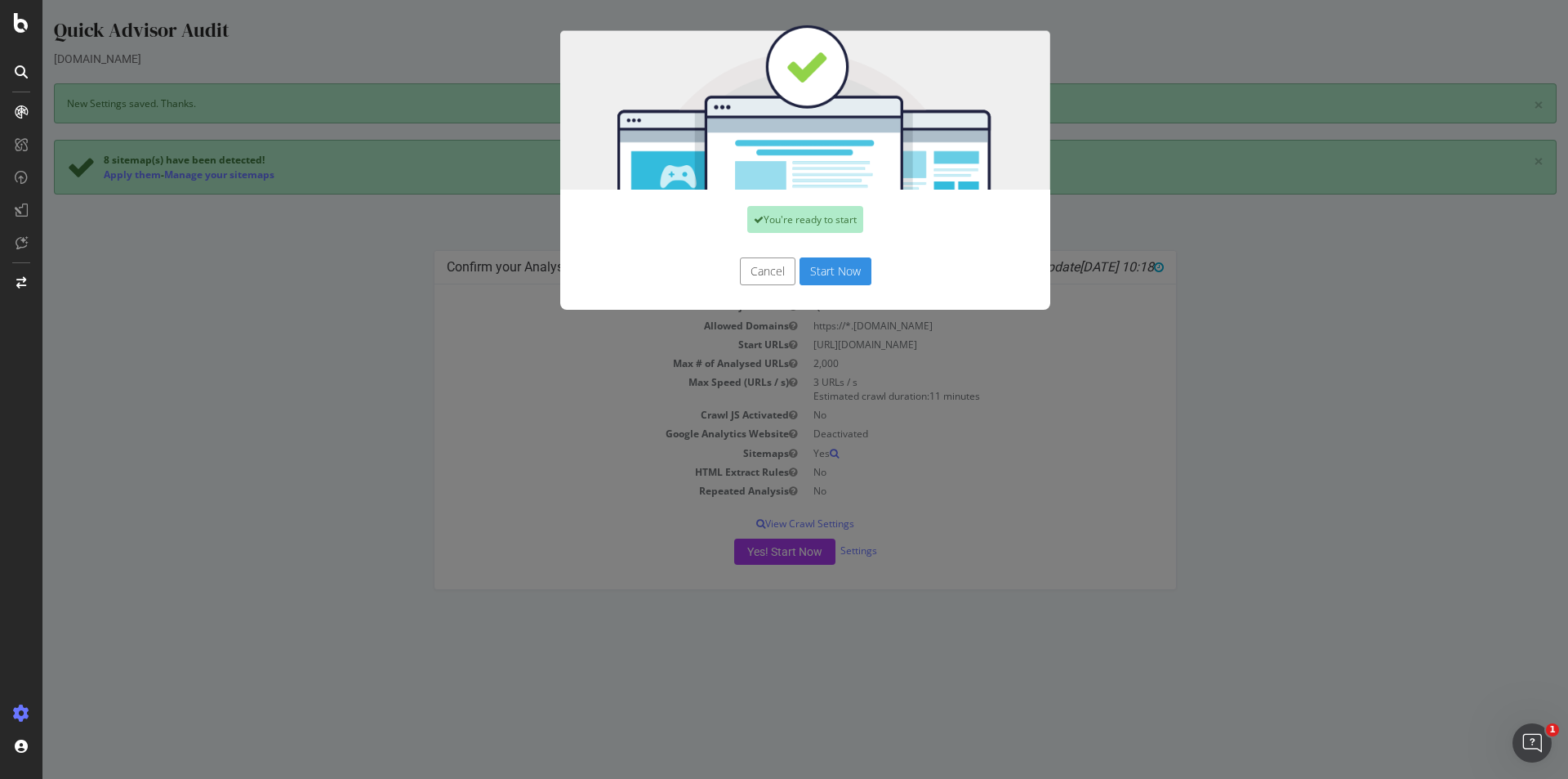
click at [841, 280] on button "Start Now" at bounding box center [836, 271] width 72 height 28
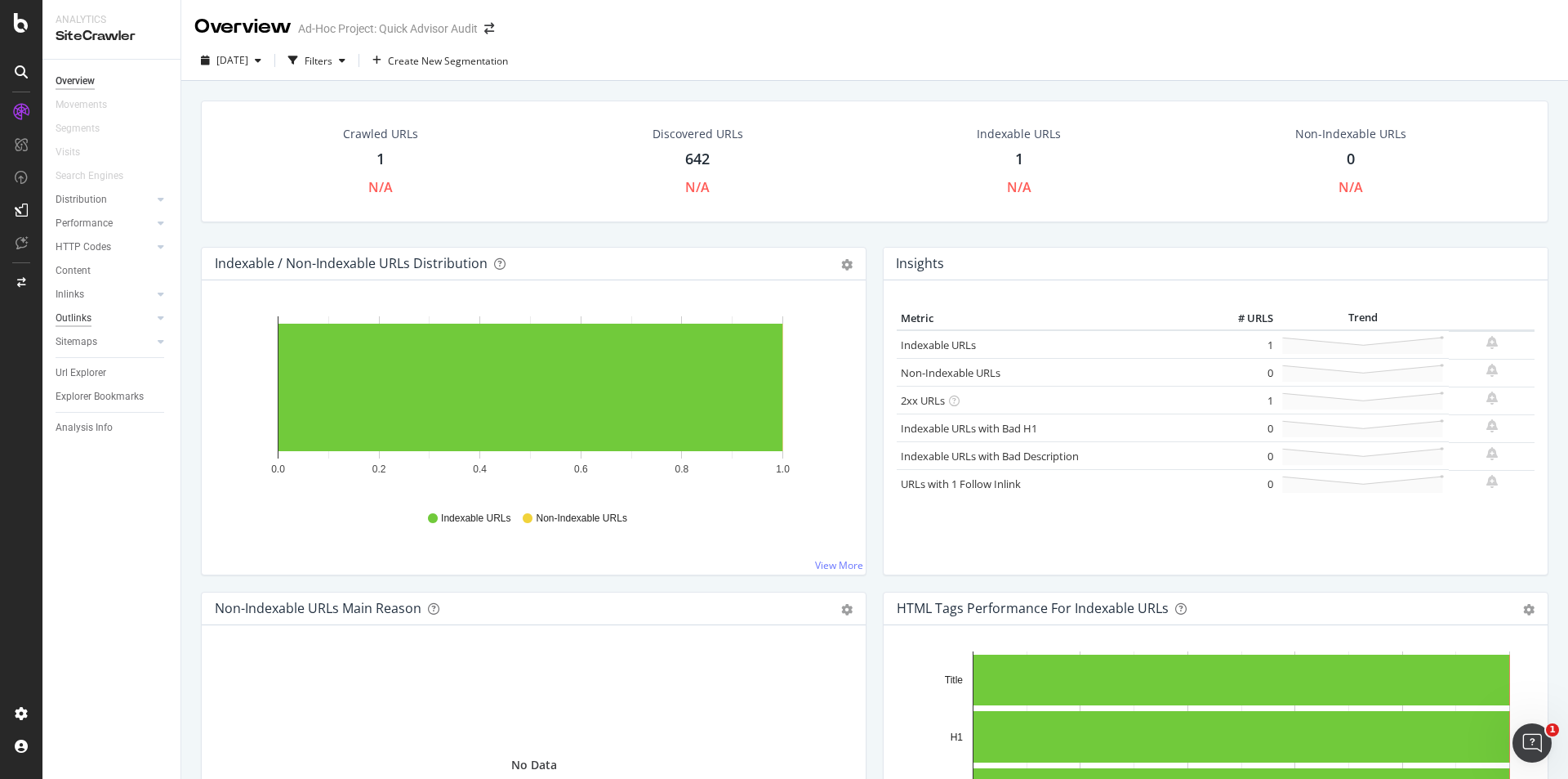
click at [89, 323] on div "Outlinks" at bounding box center [73, 318] width 36 height 17
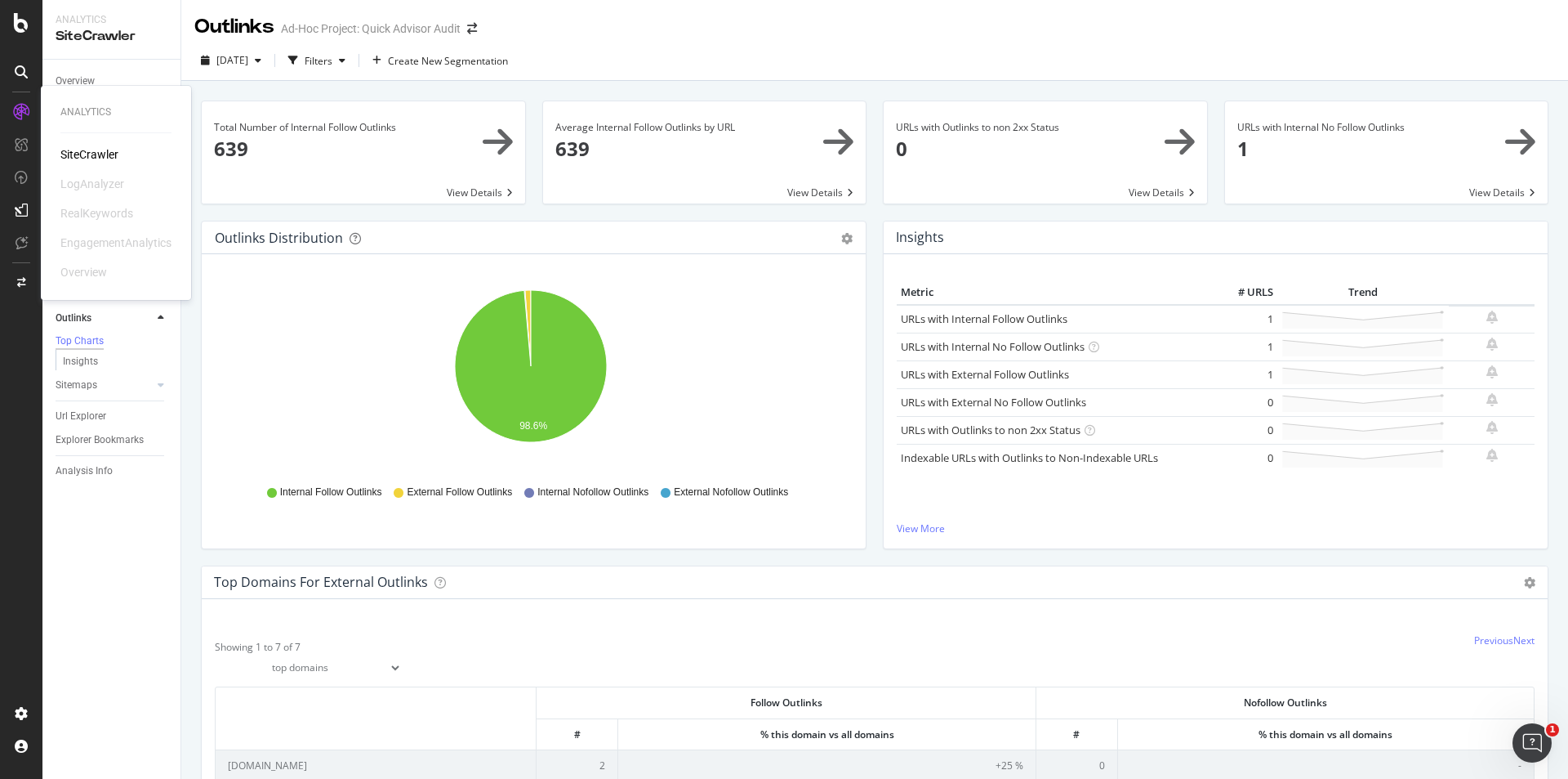
click at [14, 117] on icon at bounding box center [22, 112] width 16 height 16
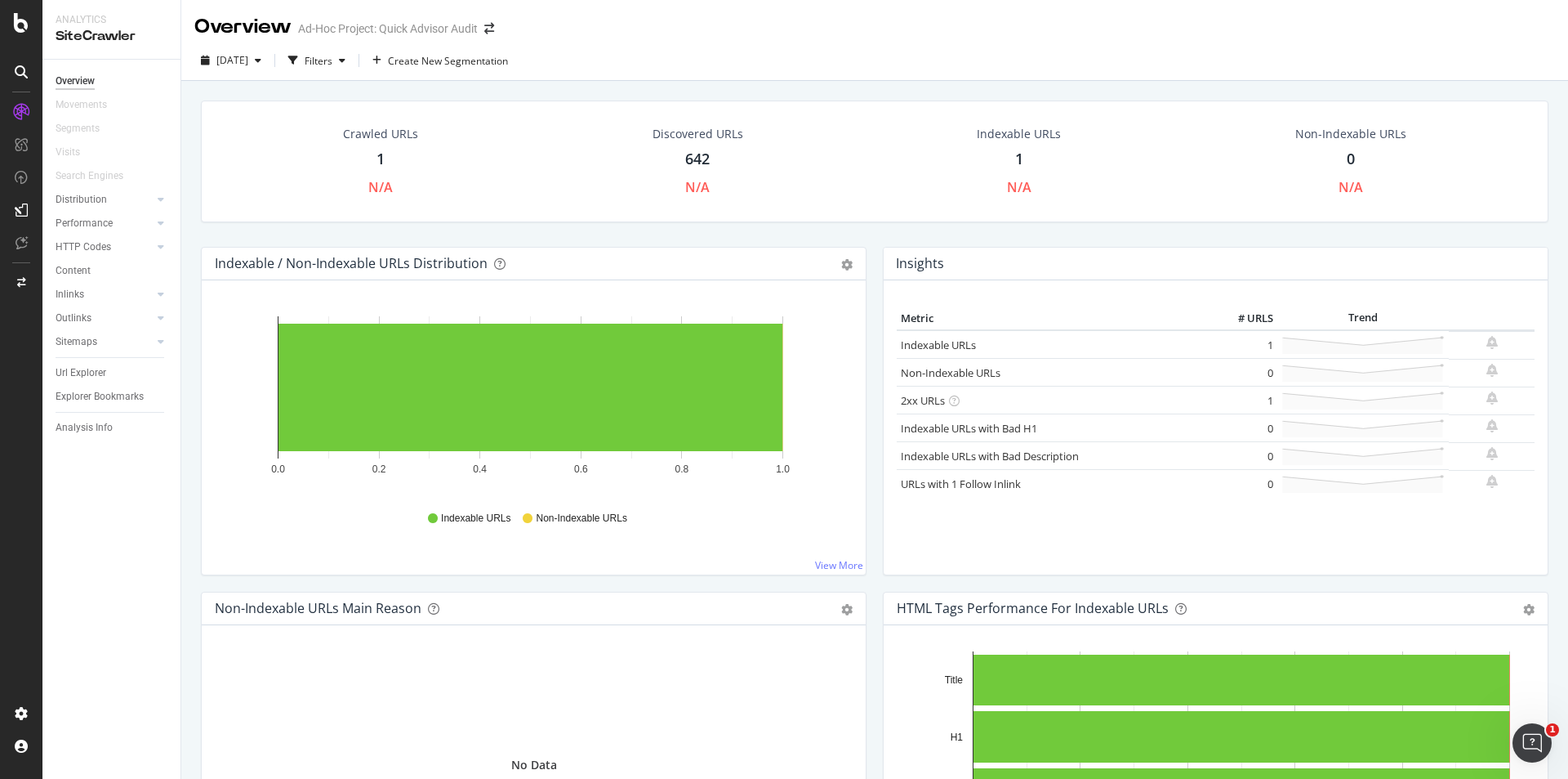
click at [405, 26] on div "Ad-Hoc Project: Quick Advisor Audit" at bounding box center [388, 29] width 180 height 16
click at [495, 30] on icon "arrow-right-arrow-left" at bounding box center [489, 29] width 10 height 12
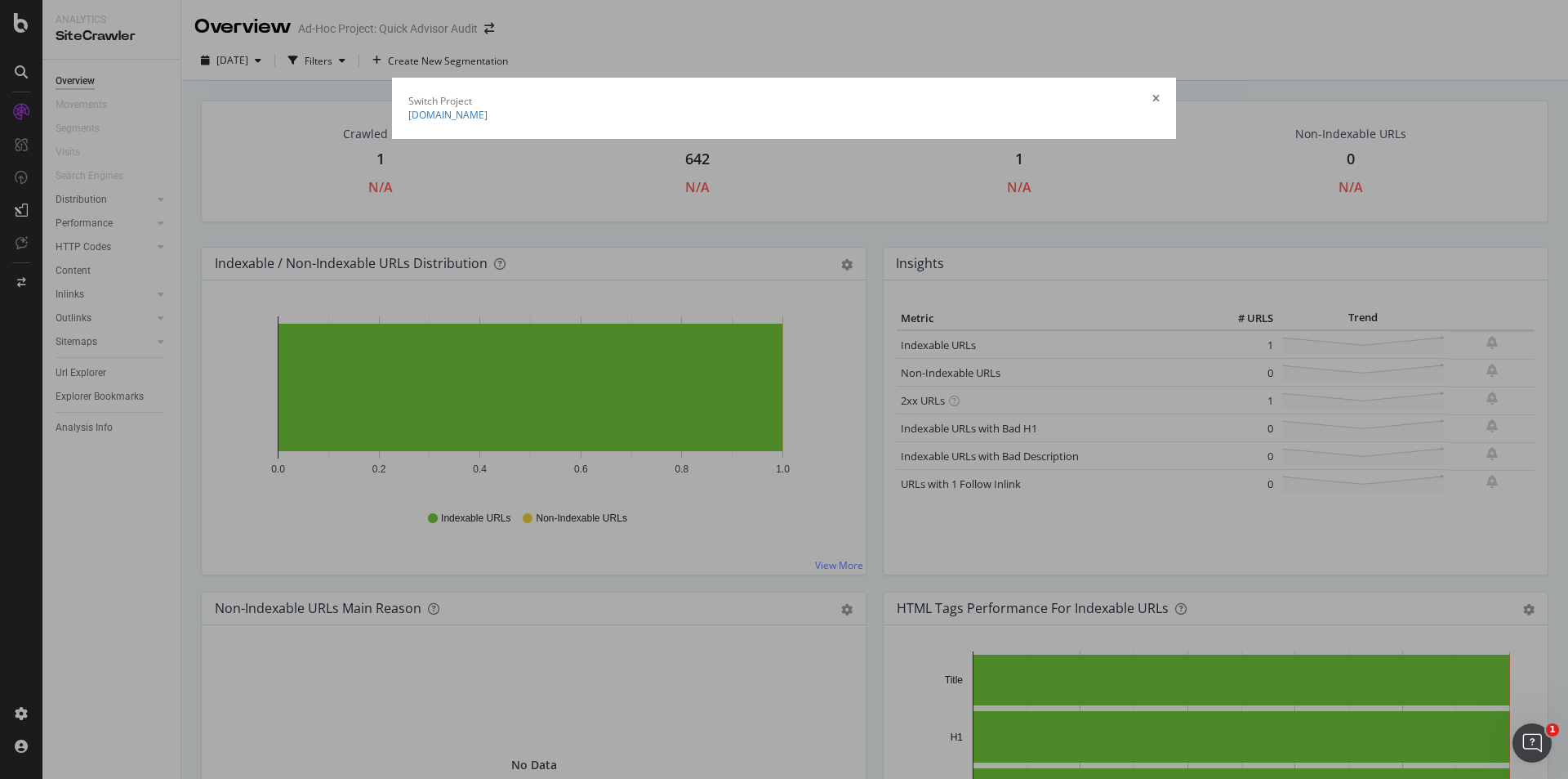
click at [409, 111] on summary "[DOMAIN_NAME]" at bounding box center [784, 114] width 752 height 13
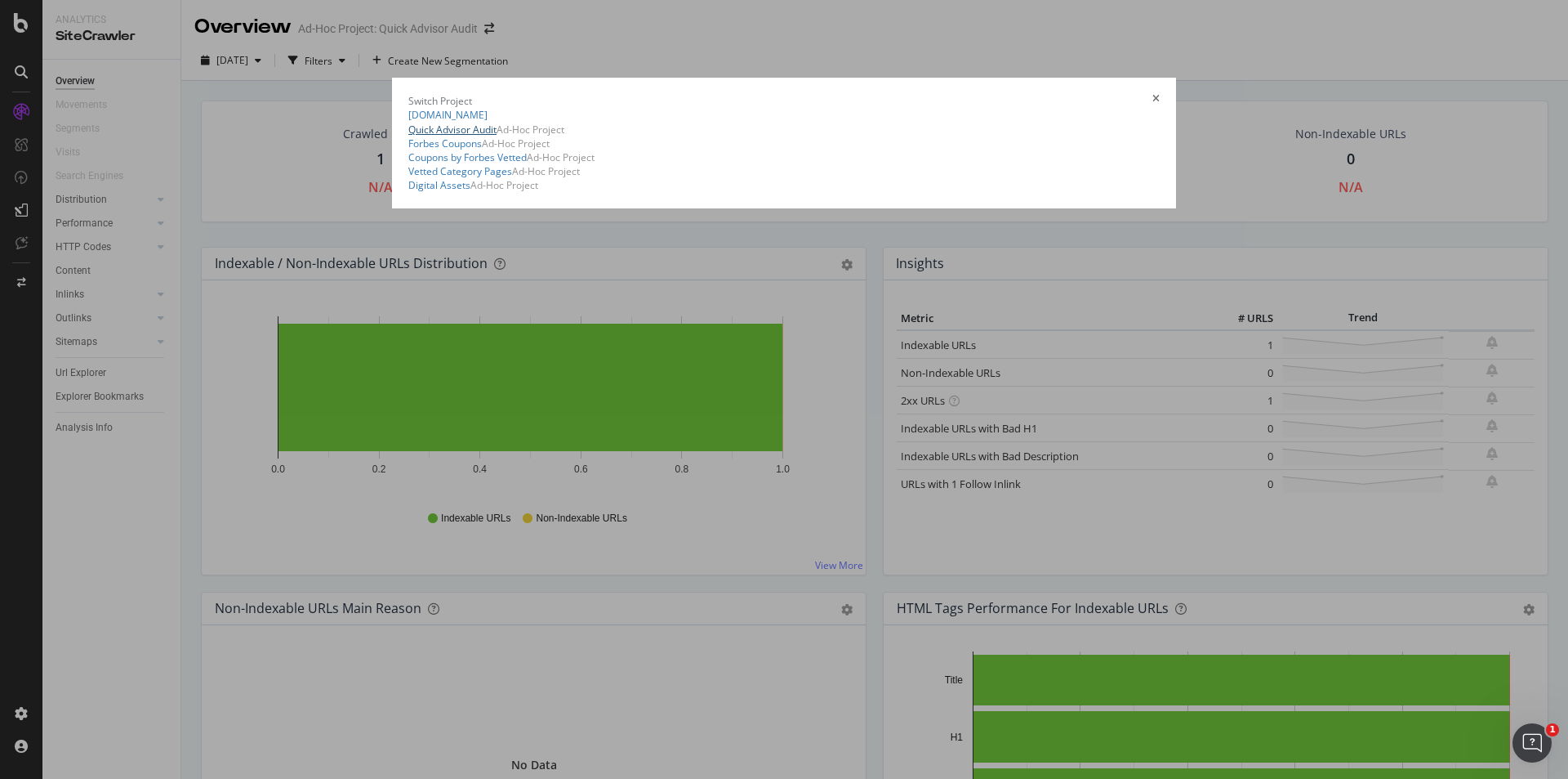
click at [409, 136] on link "Quick Advisor Audit" at bounding box center [452, 129] width 88 height 13
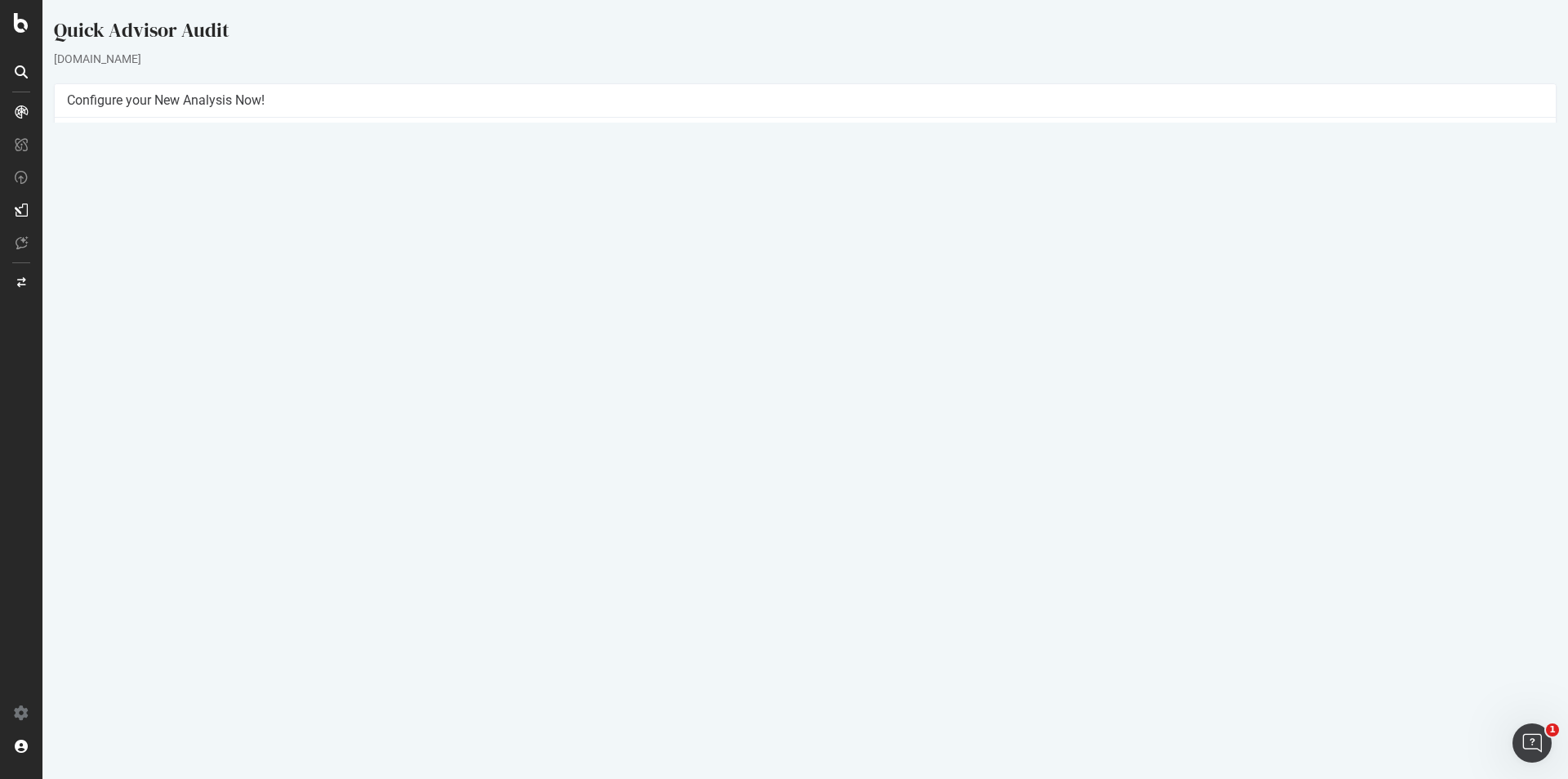
click at [852, 380] on link "Settings" at bounding box center [858, 383] width 37 height 13
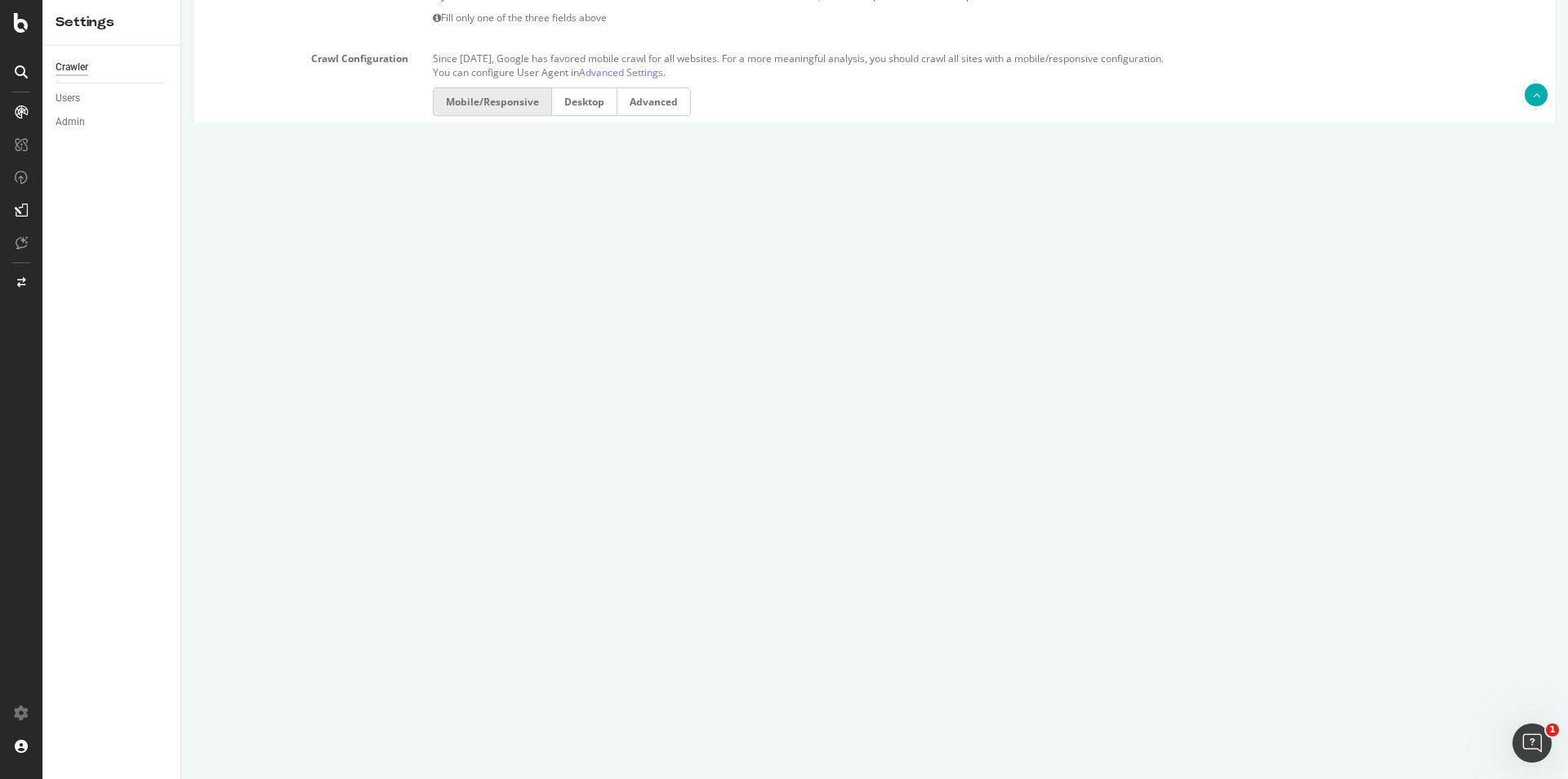
scroll to position [511, 0]
click at [513, 558] on input "0" at bounding box center [534, 564] width 202 height 28
type input "1"
type input "2"
click at [459, 526] on input "3" at bounding box center [534, 524] width 202 height 28
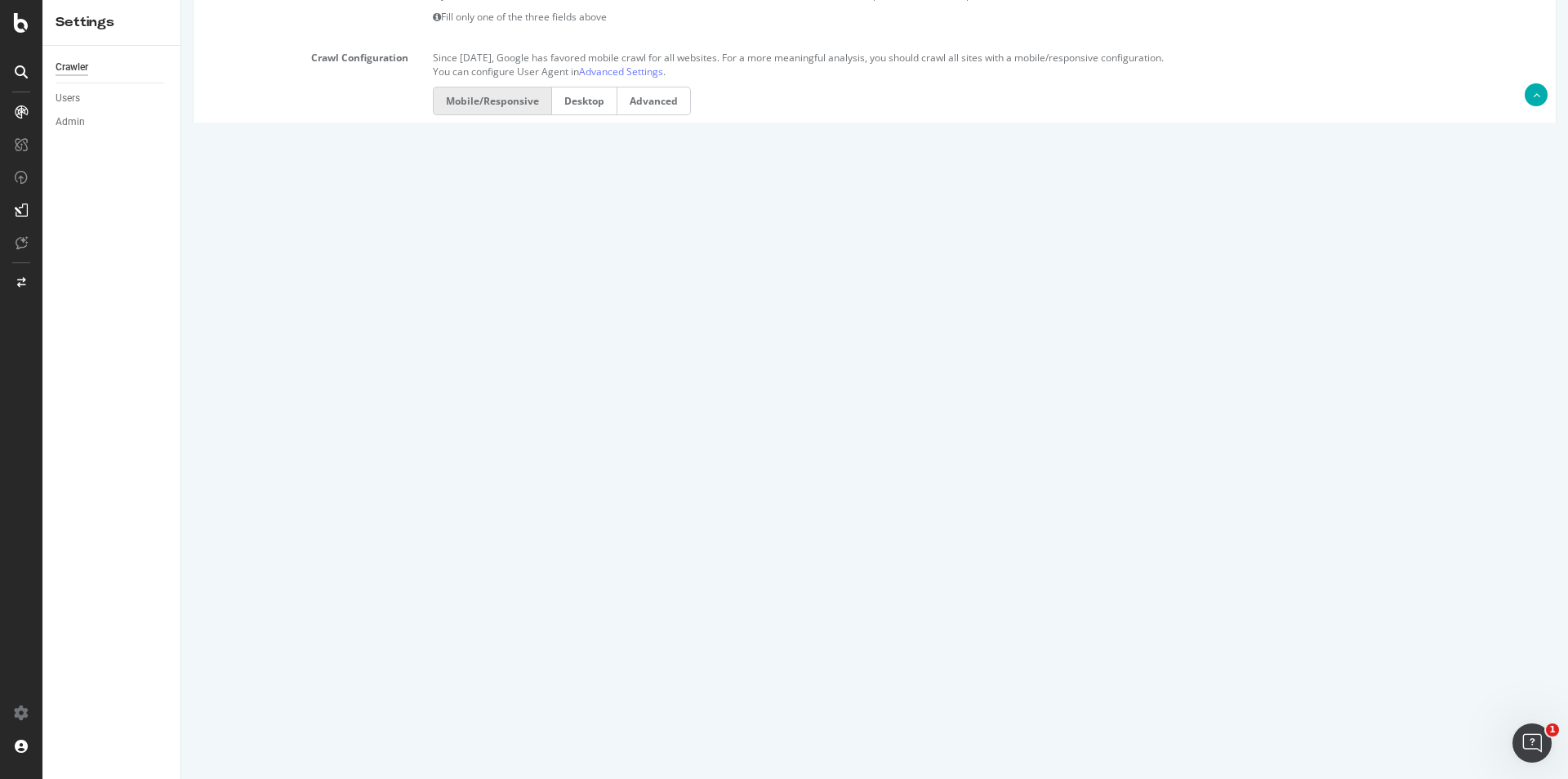
scroll to position [602, 0]
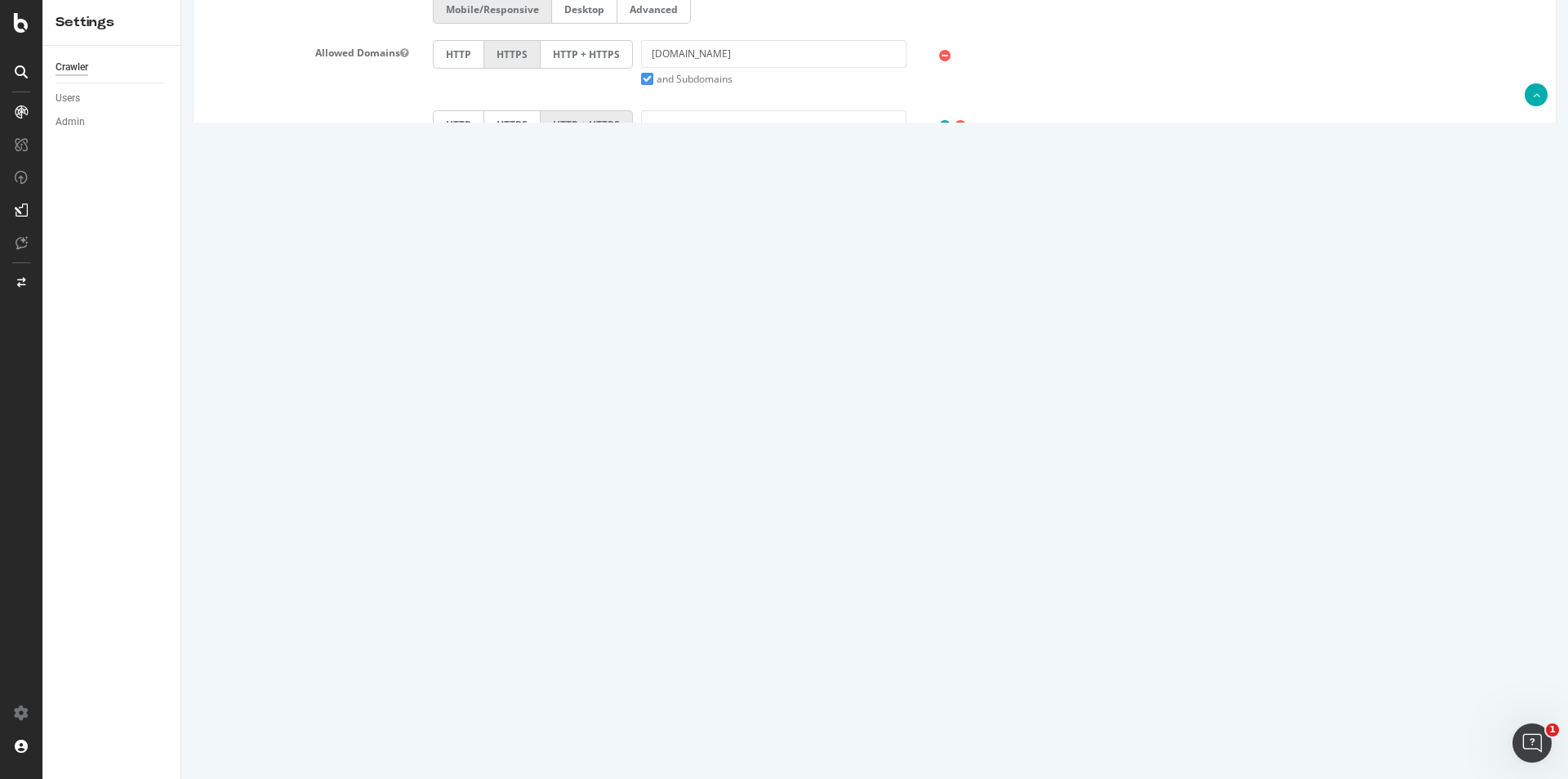
type input "6"
click at [866, 733] on input "Save & Back to Project" at bounding box center [895, 724] width 118 height 24
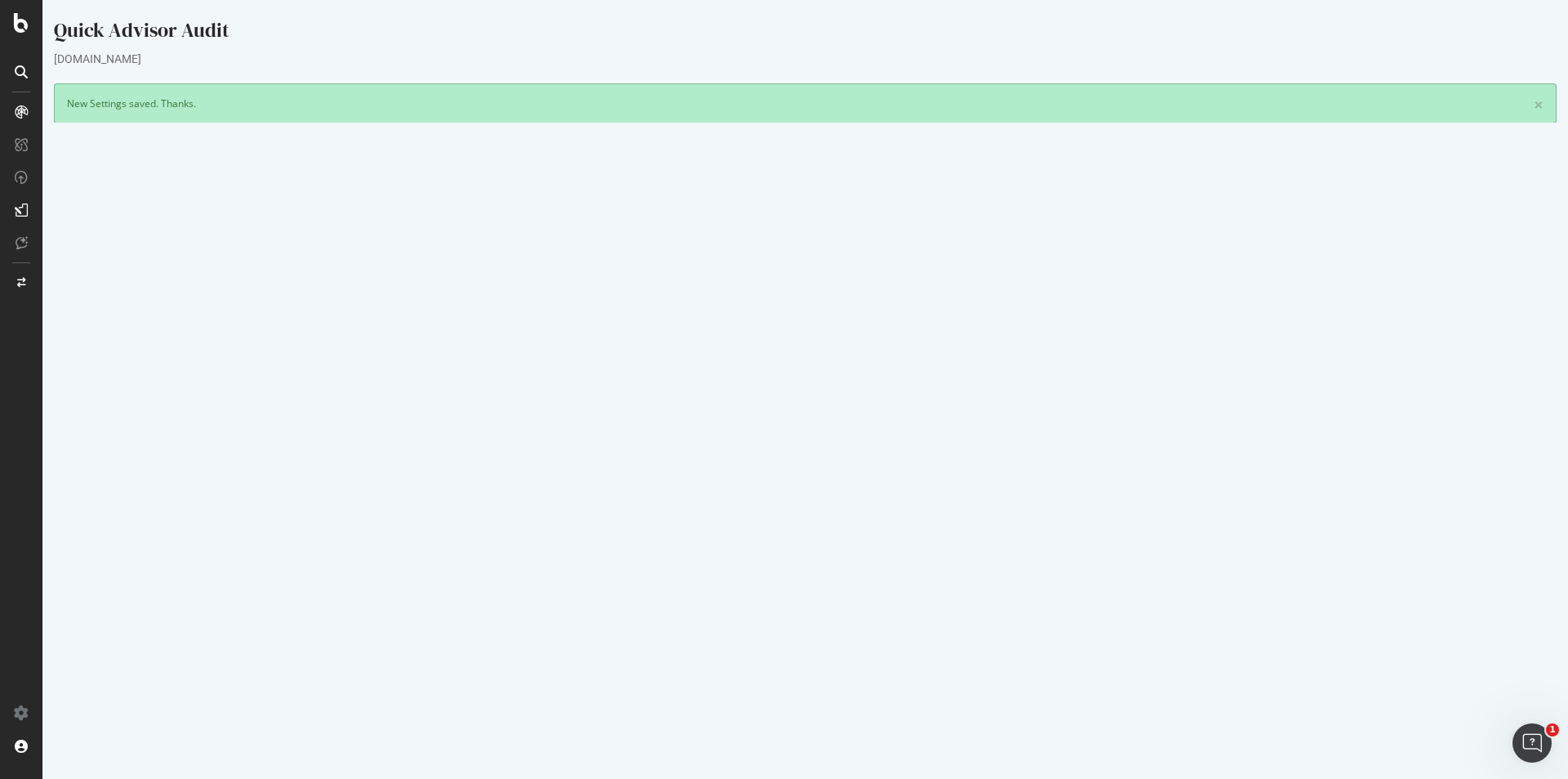
click at [788, 444] on button "Yes! Start Now" at bounding box center [785, 441] width 101 height 26
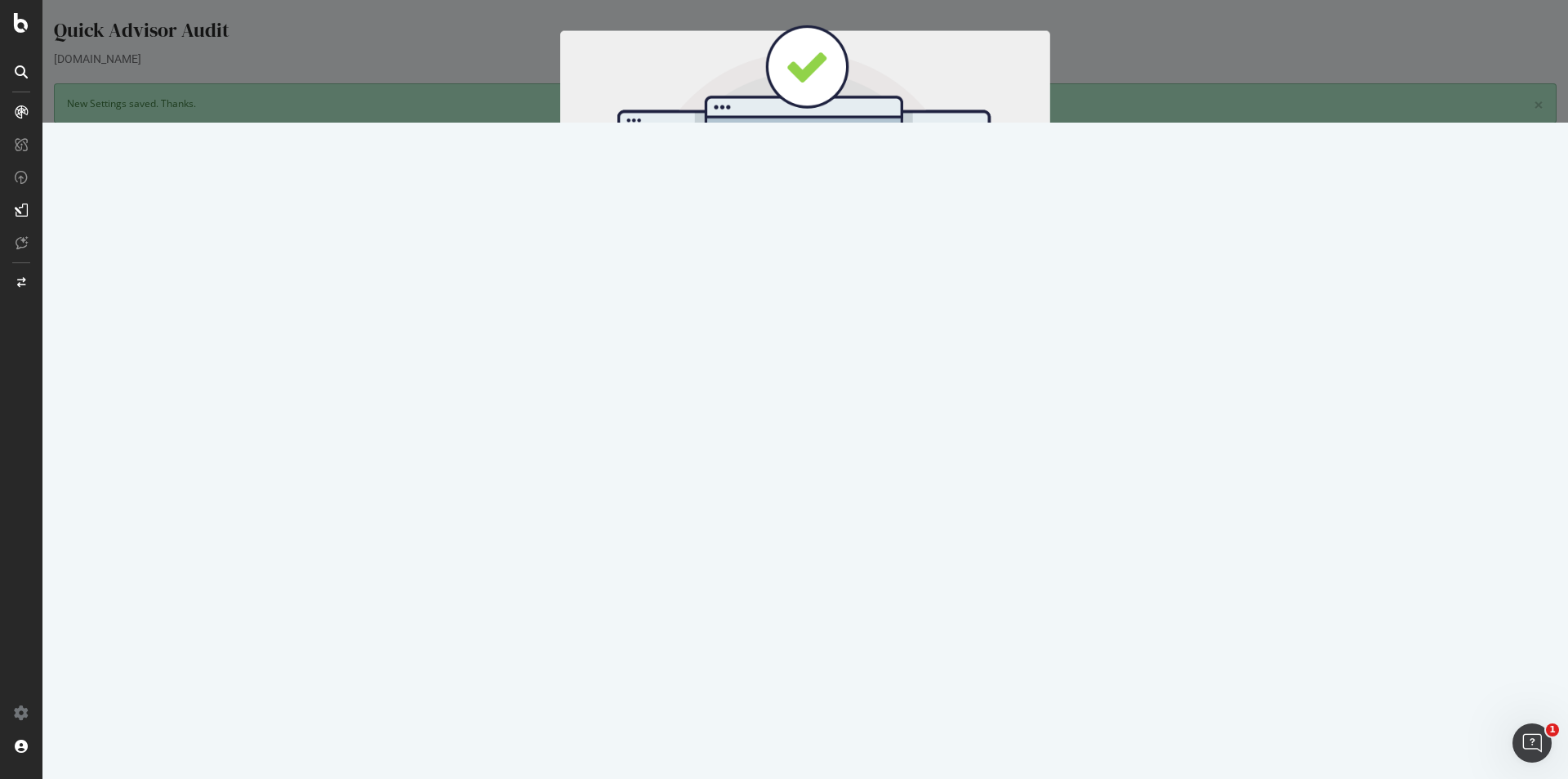
click at [816, 267] on button "Start Now" at bounding box center [836, 271] width 72 height 28
